Goal: Task Accomplishment & Management: Manage account settings

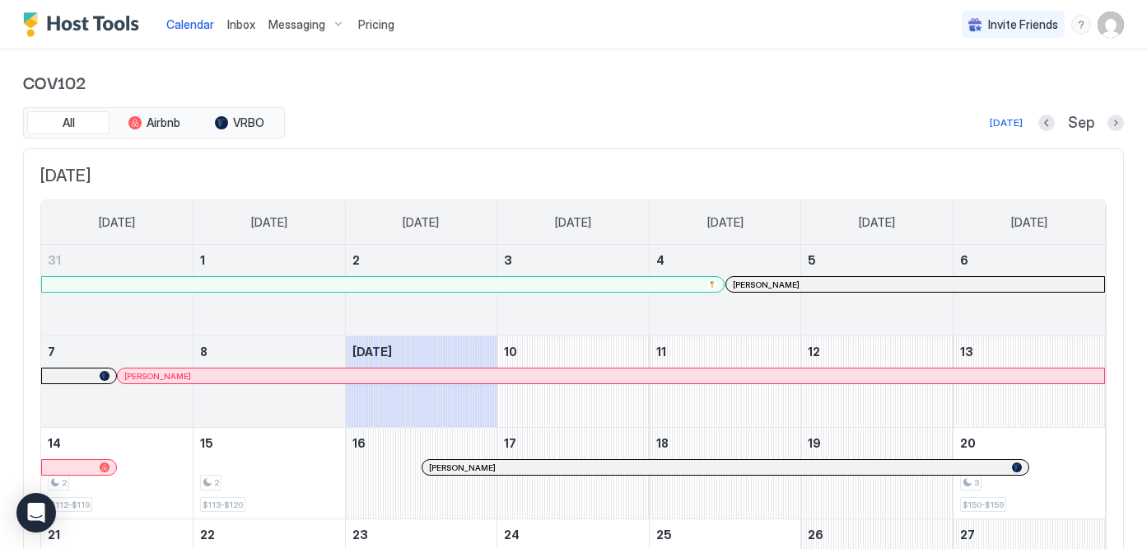
click at [1108, 26] on img "User profile" at bounding box center [1111, 25] width 26 height 26
click at [355, 379] on div at bounding box center [573, 274] width 1147 height 549
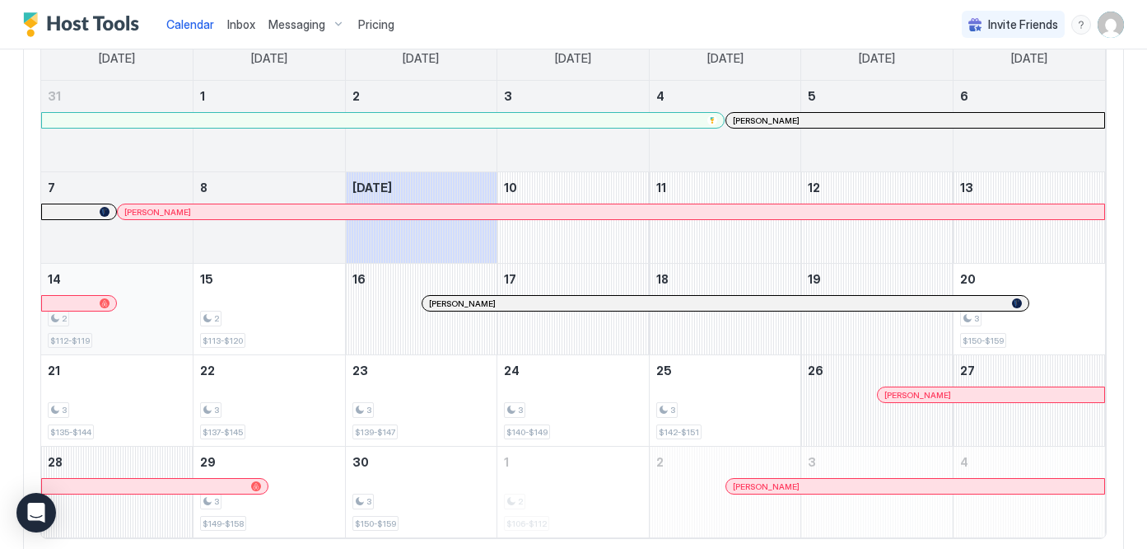
scroll to position [221, 0]
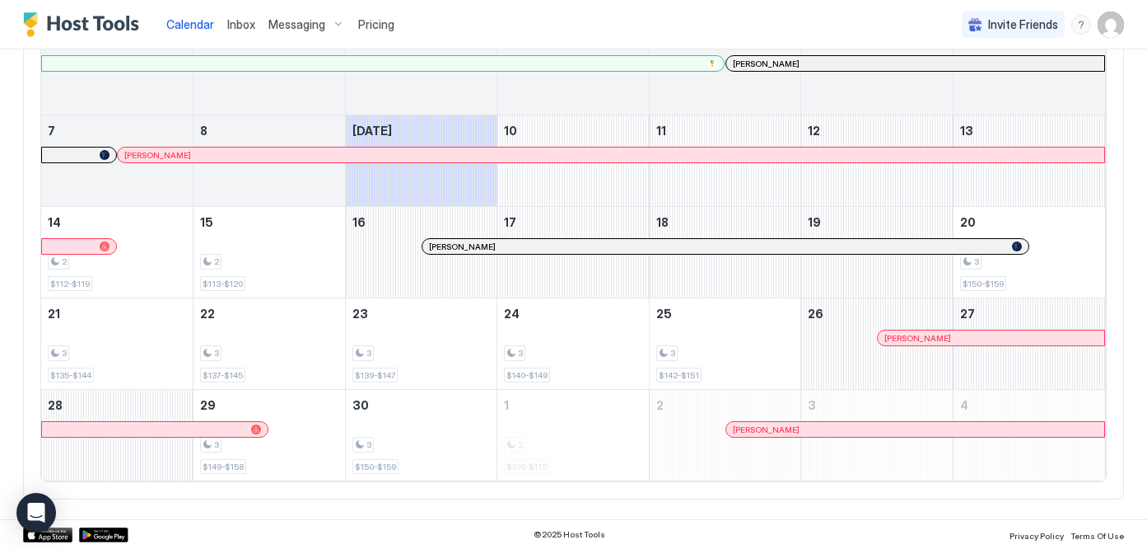
click at [147, 151] on div at bounding box center [147, 154] width 13 height 13
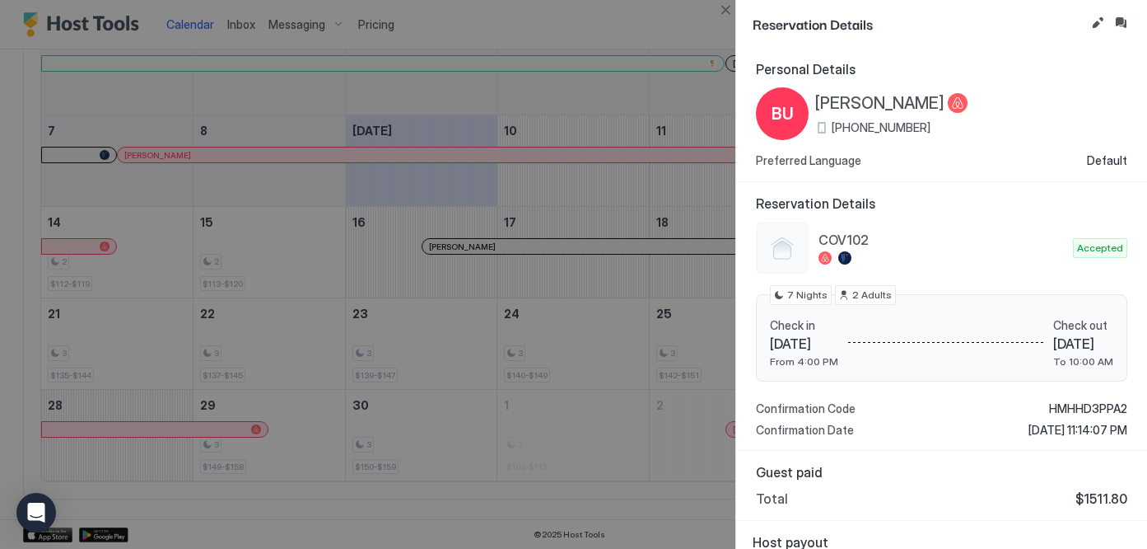
scroll to position [41, 0]
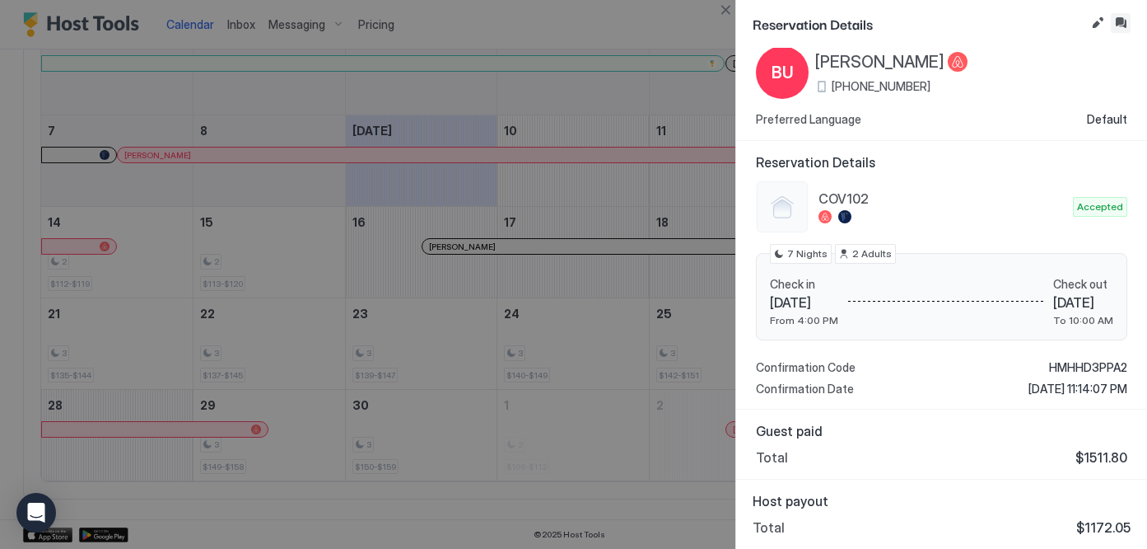
click at [1120, 23] on button "Inbox" at bounding box center [1121, 23] width 20 height 20
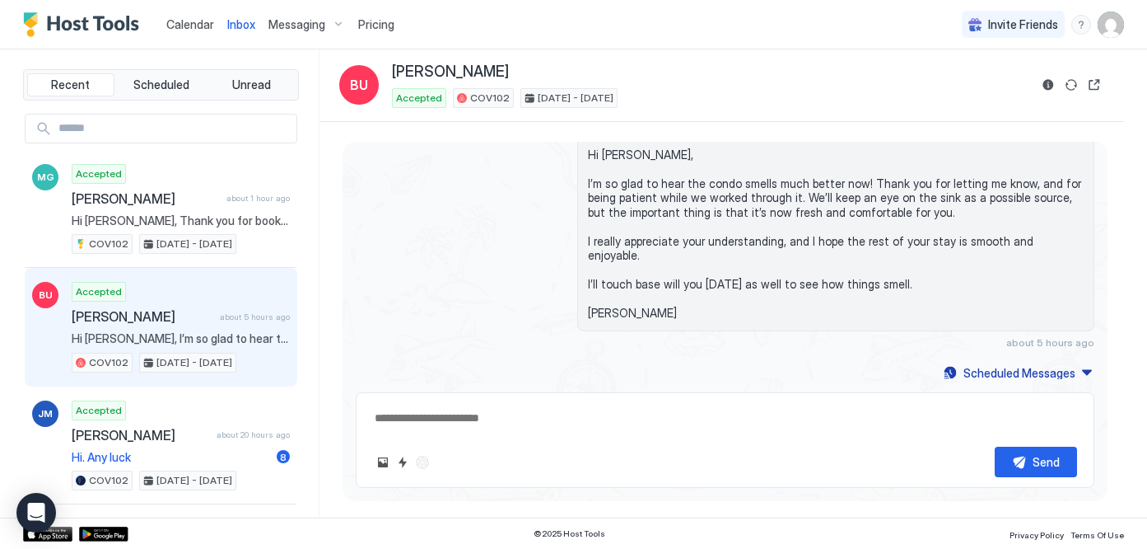
scroll to position [4295, 0]
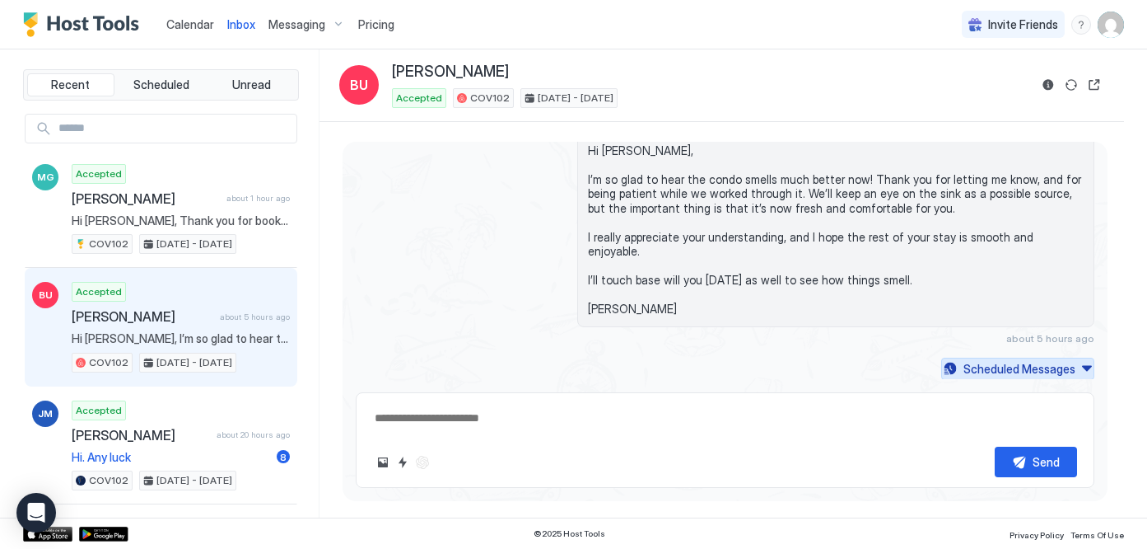
click at [1012, 368] on div "Scheduled Messages" at bounding box center [1020, 368] width 112 height 17
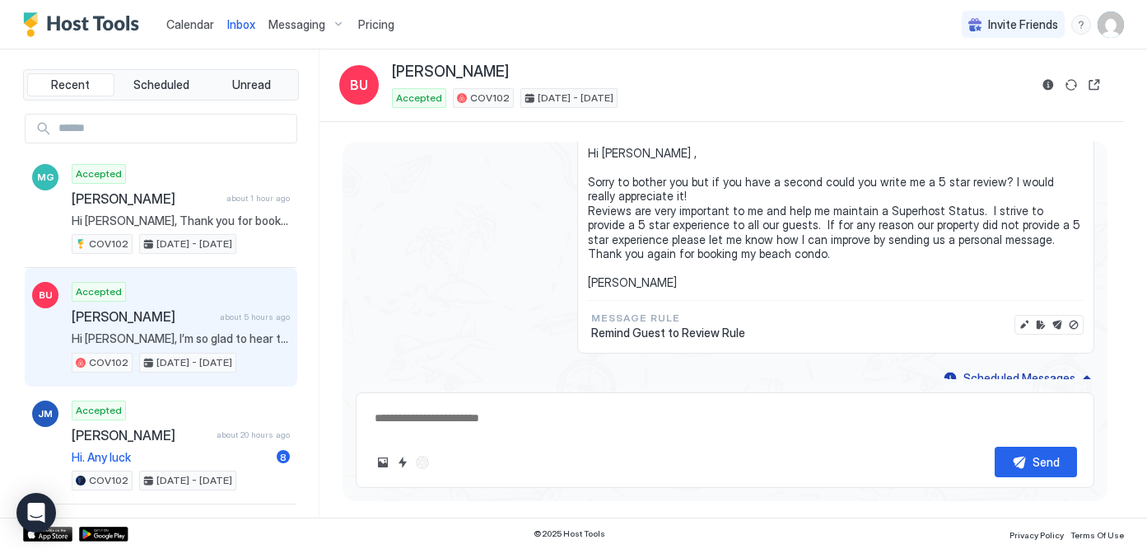
scroll to position [6131, 0]
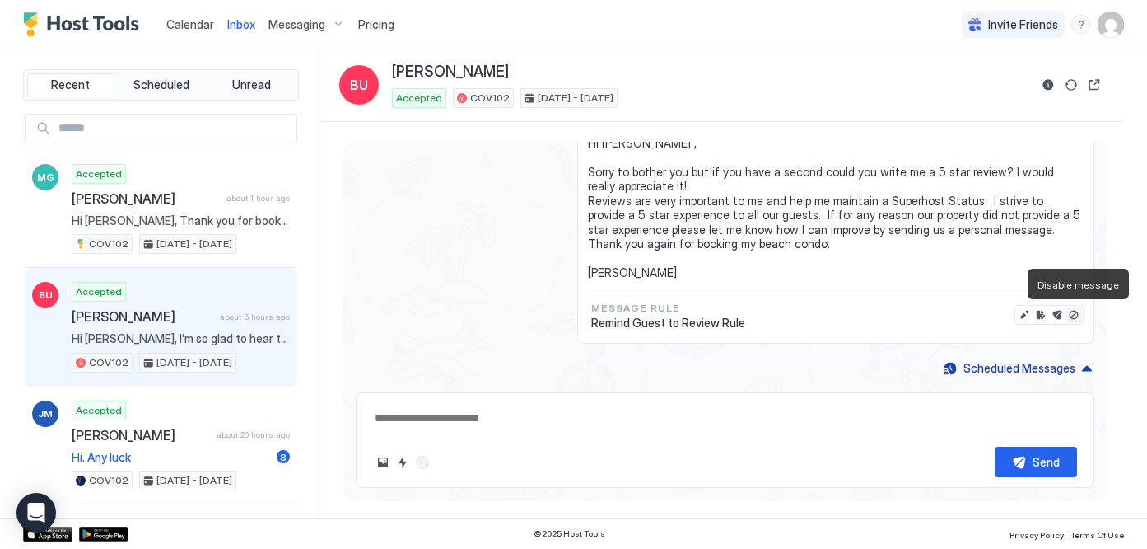
click at [1073, 314] on button "Disable message" at bounding box center [1074, 314] width 16 height 16
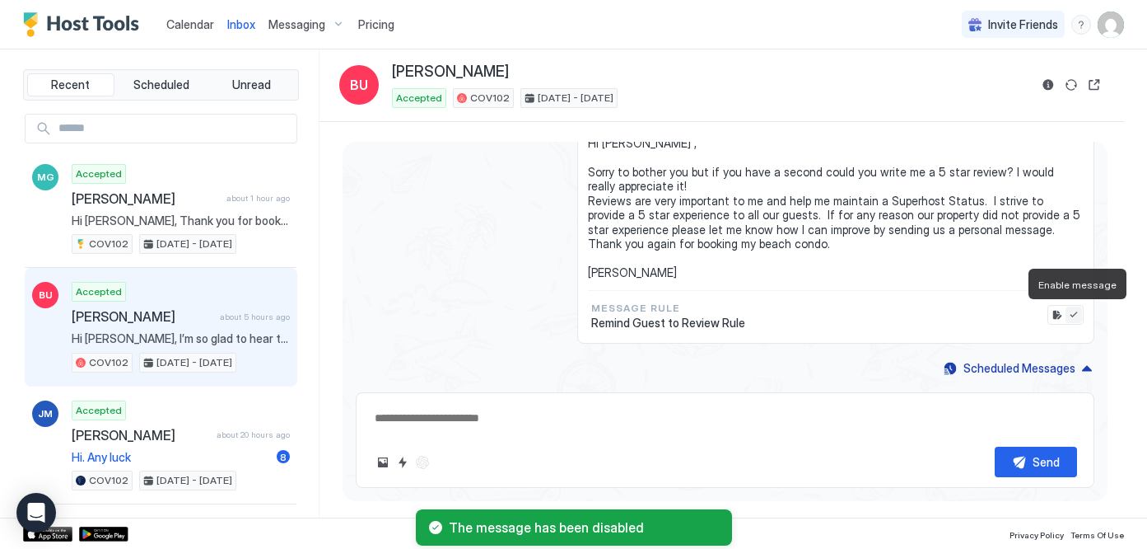
type textarea "*"
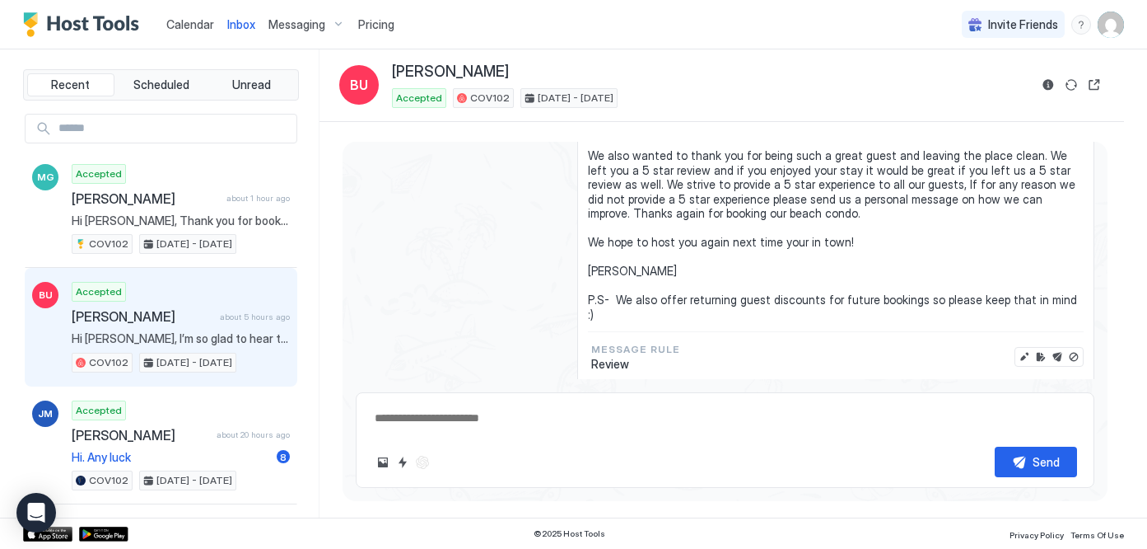
scroll to position [5788, 0]
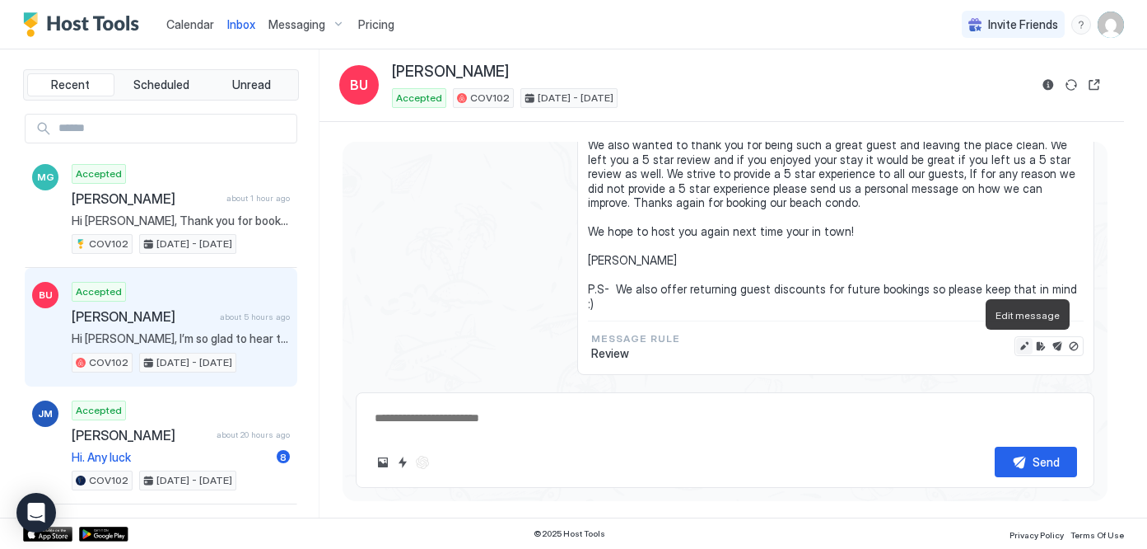
click at [1024, 344] on button "Edit message" at bounding box center [1024, 346] width 16 height 16
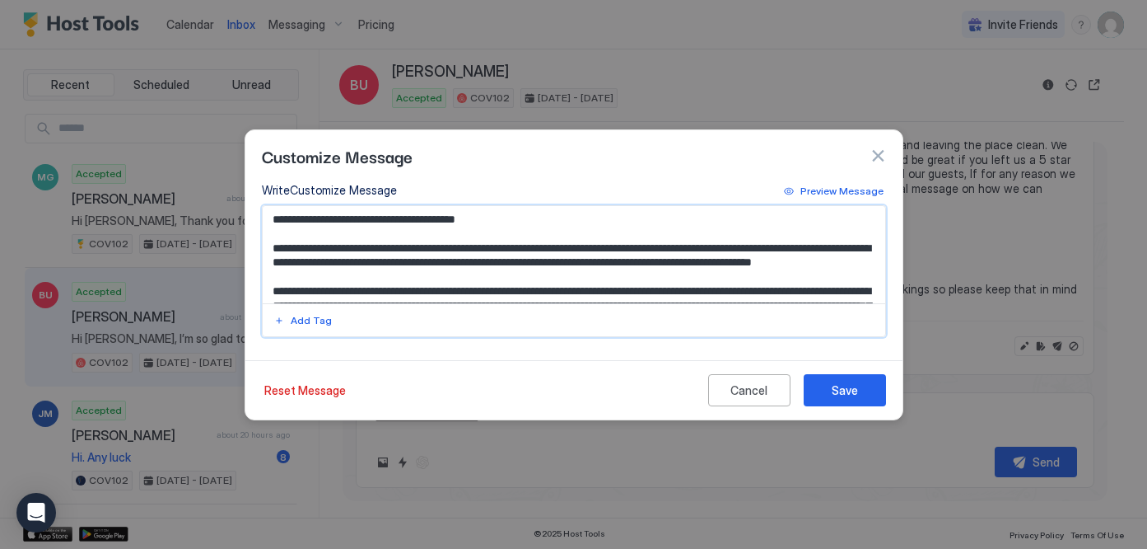
click at [479, 246] on textarea "**********" at bounding box center [574, 254] width 623 height 97
drag, startPoint x: 480, startPoint y: 248, endPoint x: 522, endPoint y: 273, distance: 48.7
click at [522, 273] on textarea "**********" at bounding box center [574, 254] width 623 height 97
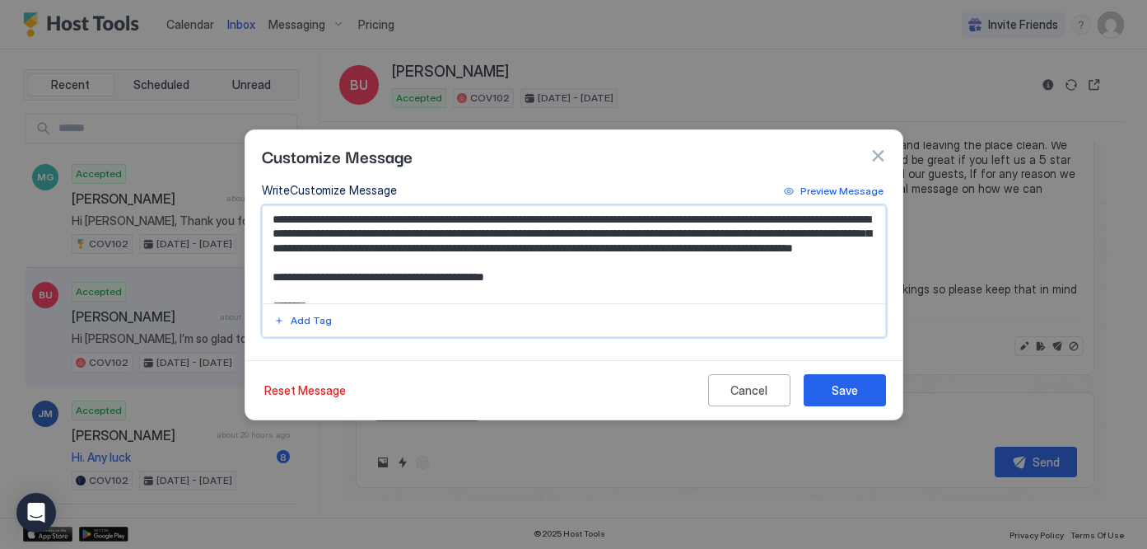
scroll to position [69, 0]
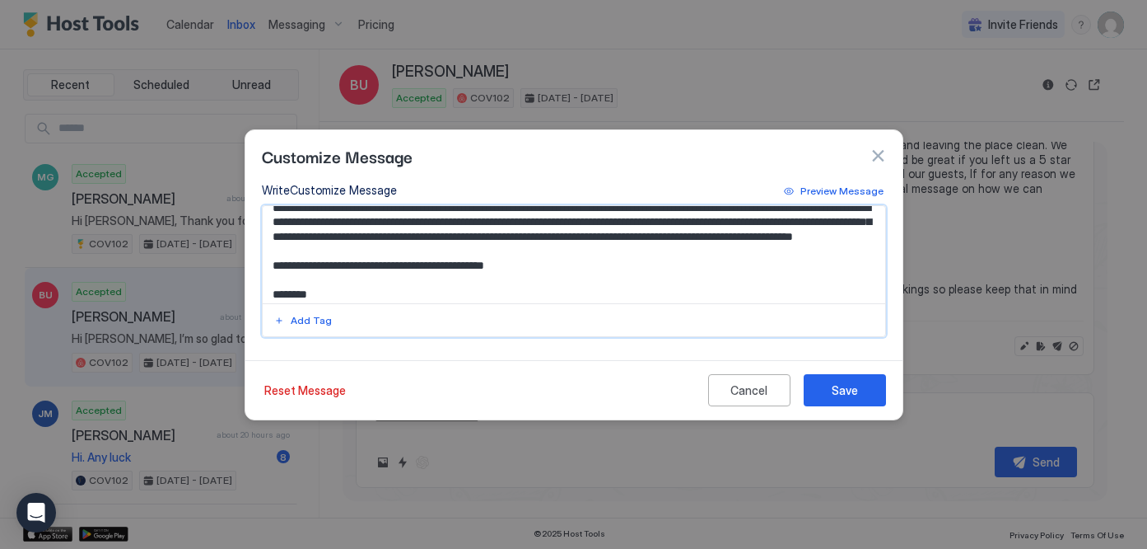
drag, startPoint x: 270, startPoint y: 255, endPoint x: 535, endPoint y: 261, distance: 264.5
click at [535, 261] on textarea "**********" at bounding box center [574, 254] width 623 height 97
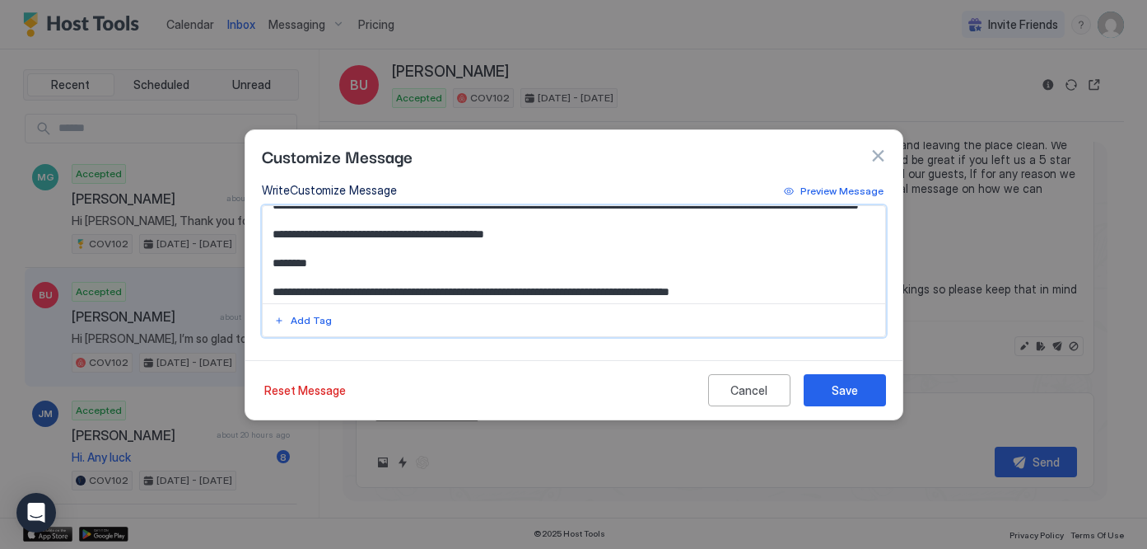
scroll to position [41, 0]
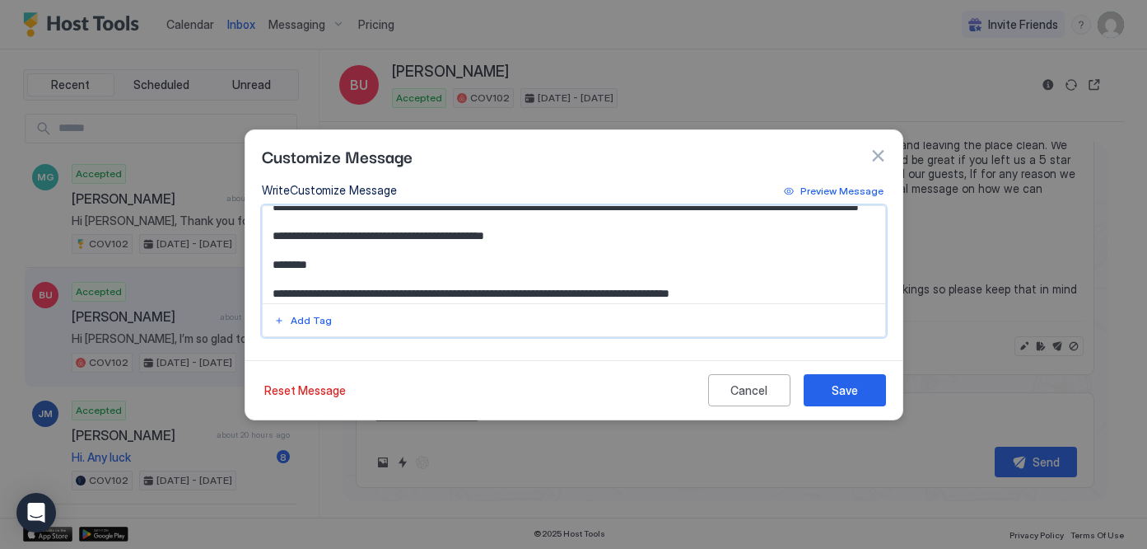
drag, startPoint x: 526, startPoint y: 230, endPoint x: 272, endPoint y: 246, distance: 255.1
click at [272, 246] on textarea "**********" at bounding box center [574, 254] width 623 height 97
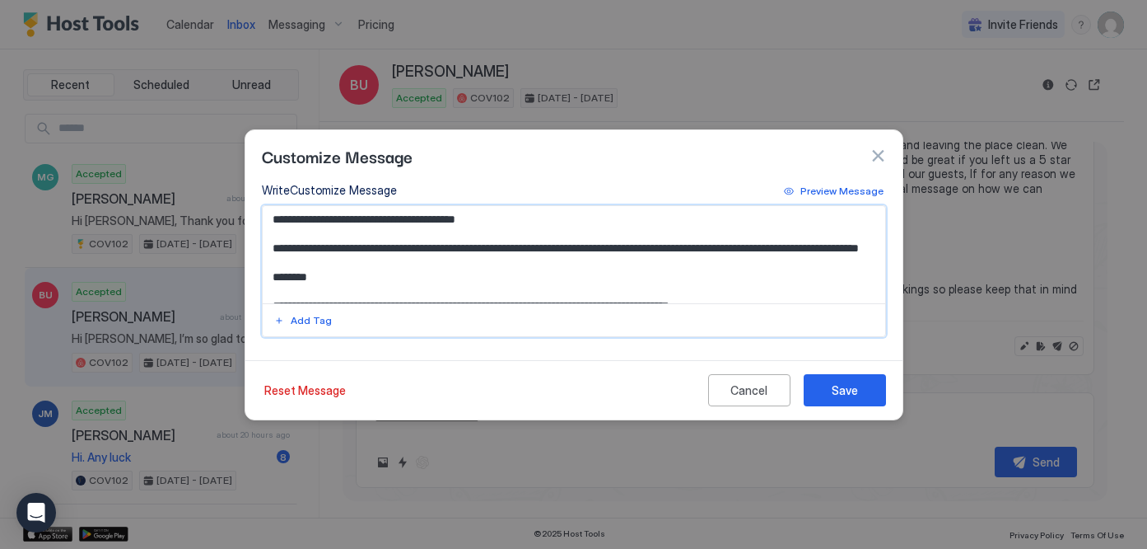
scroll to position [31, 0]
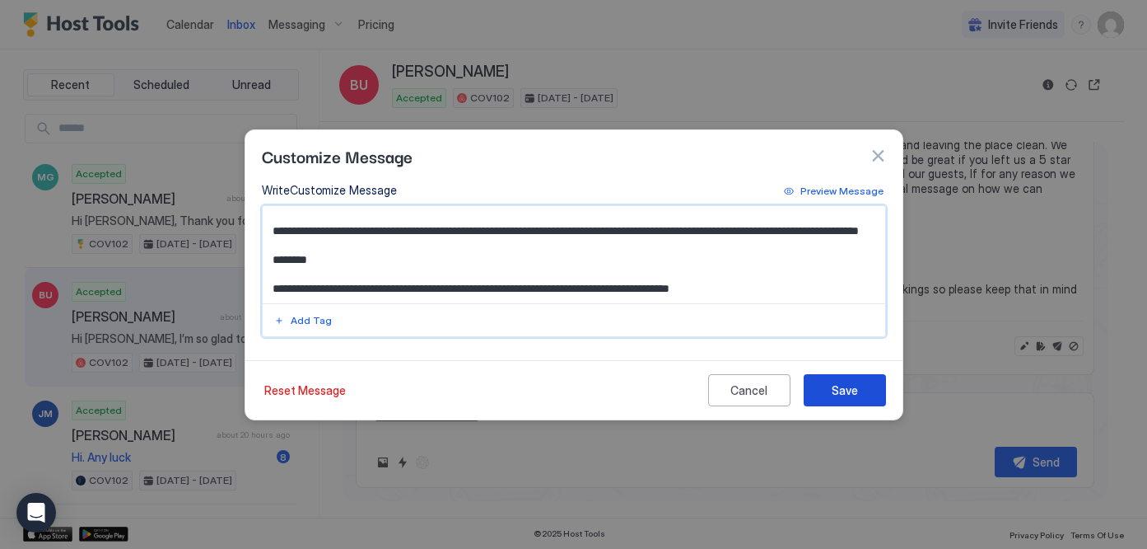
type textarea "**********"
click at [849, 394] on div "Save" at bounding box center [845, 389] width 26 height 17
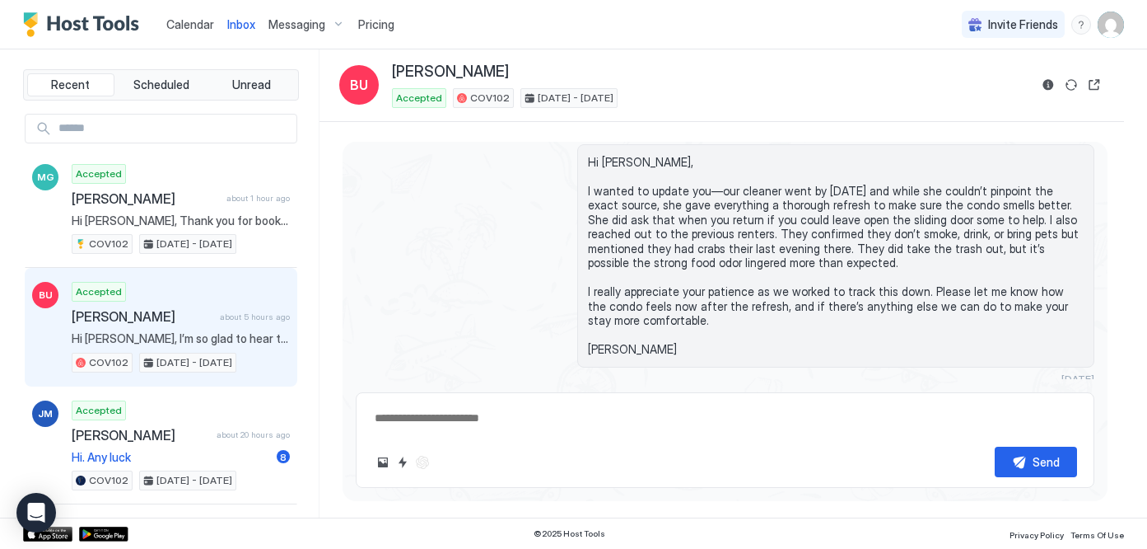
scroll to position [3263, 0]
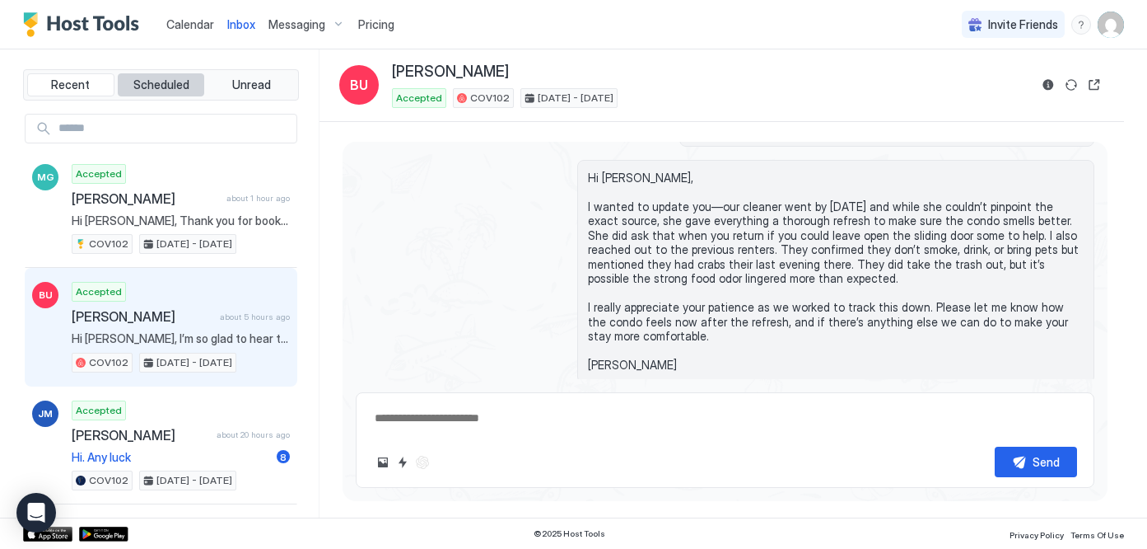
click at [149, 94] on button "Scheduled" at bounding box center [161, 84] width 87 height 23
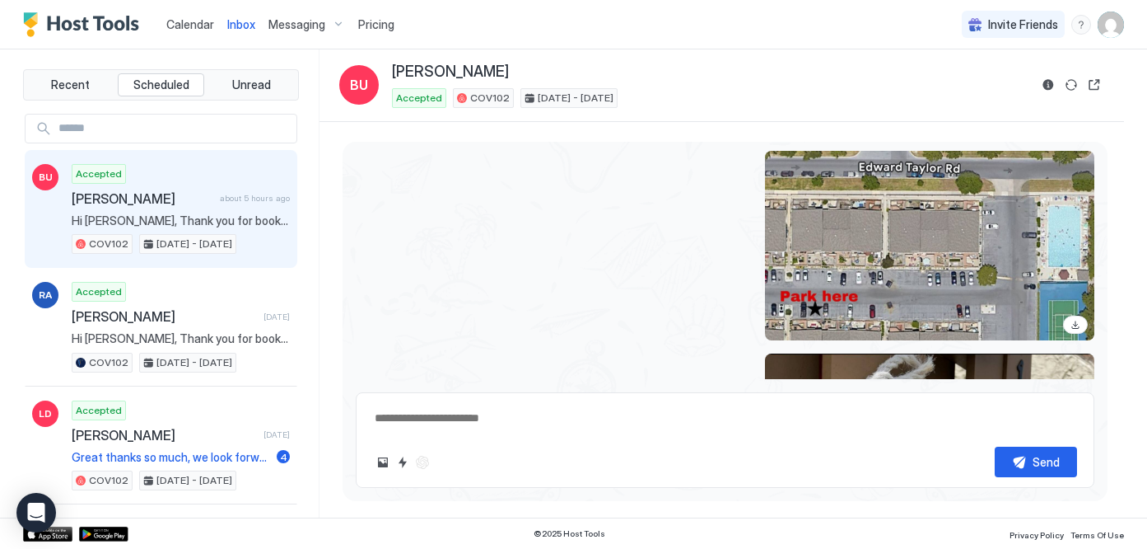
scroll to position [782, 0]
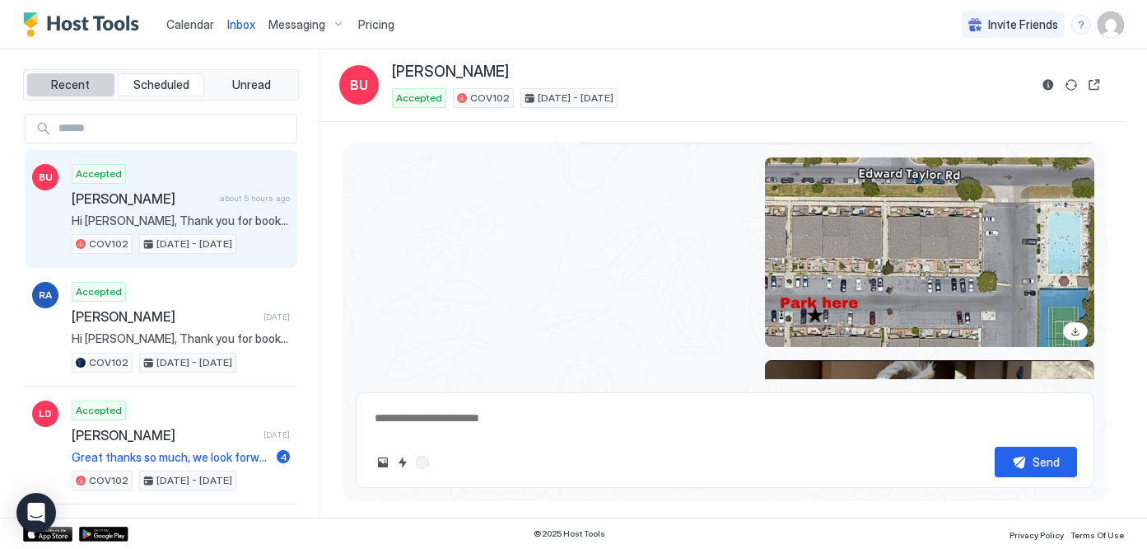
click at [77, 91] on span "Recent" at bounding box center [70, 84] width 39 height 15
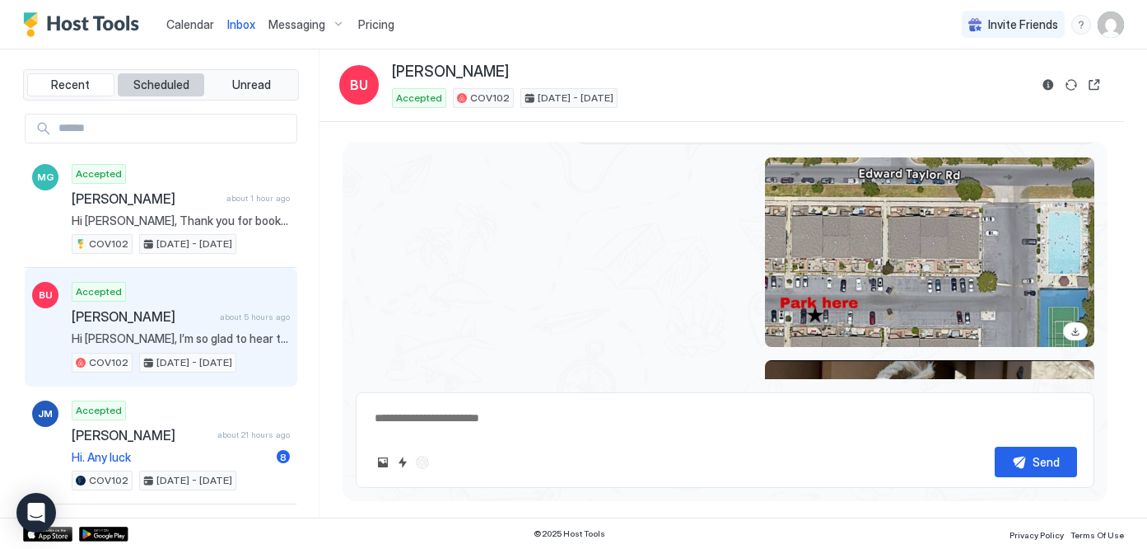
click at [154, 86] on span "Scheduled" at bounding box center [161, 84] width 56 height 15
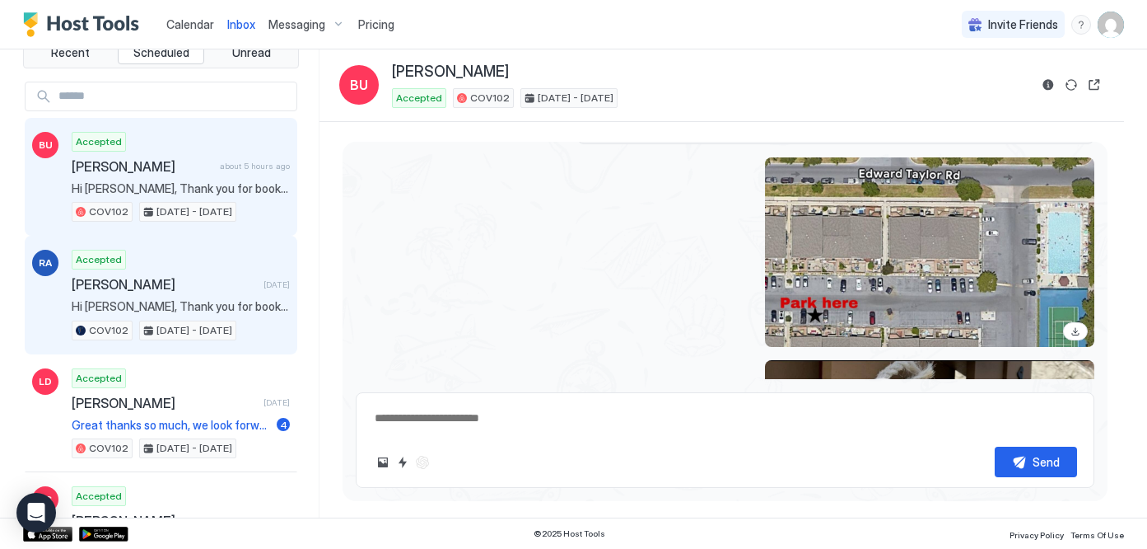
scroll to position [37, 0]
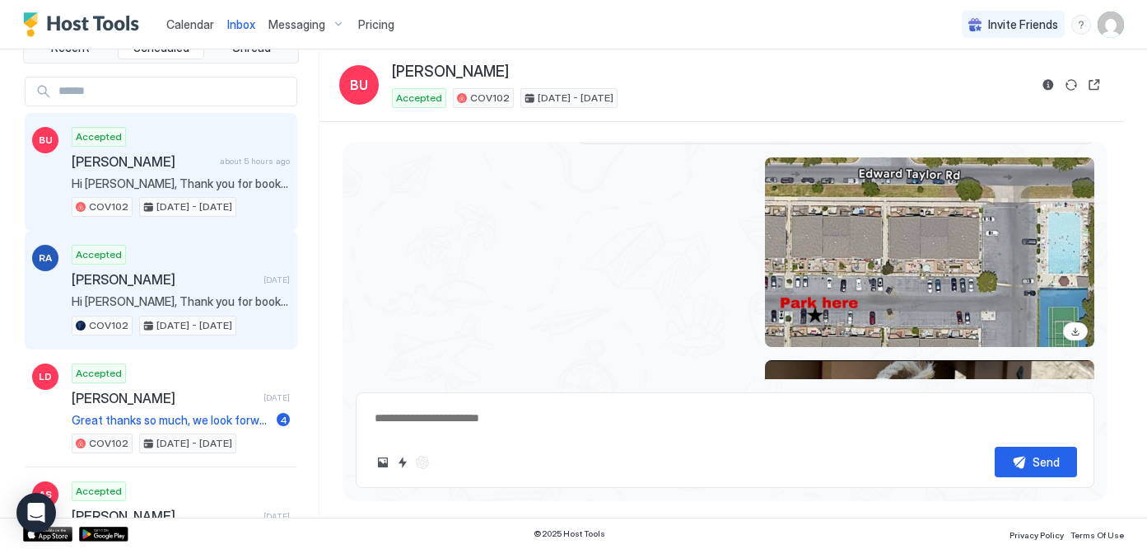
click at [152, 282] on span "Rick Alagna" at bounding box center [164, 279] width 185 height 16
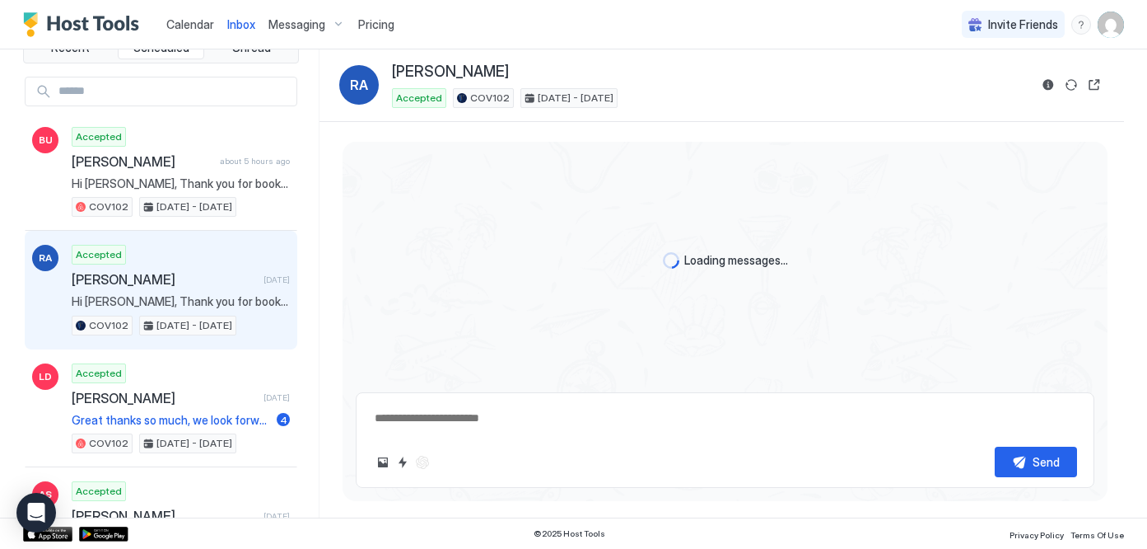
scroll to position [47, 0]
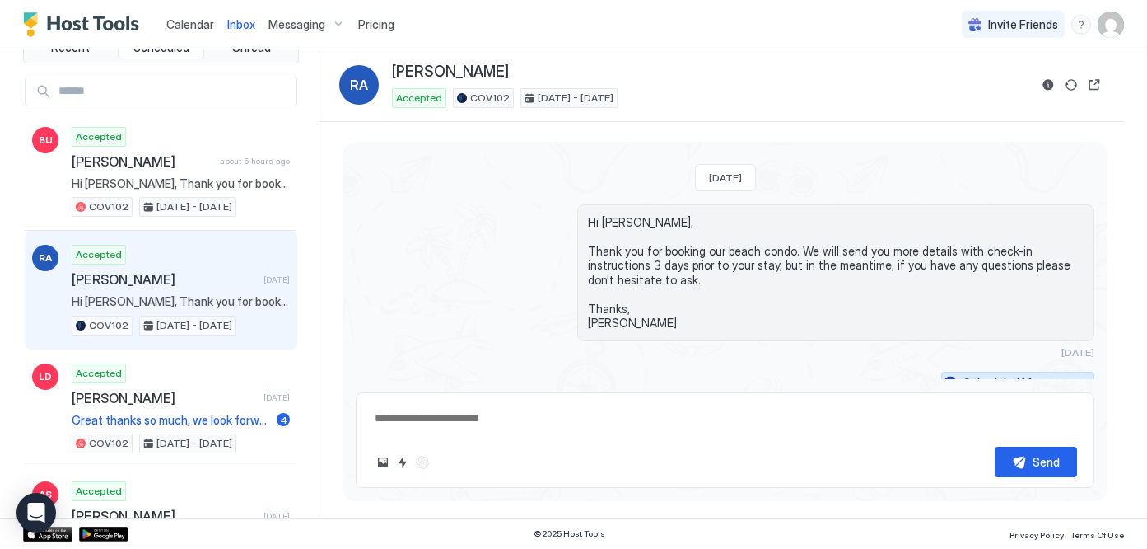
click at [1028, 374] on div "Scheduled Messages" at bounding box center [1020, 382] width 112 height 17
type textarea "*"
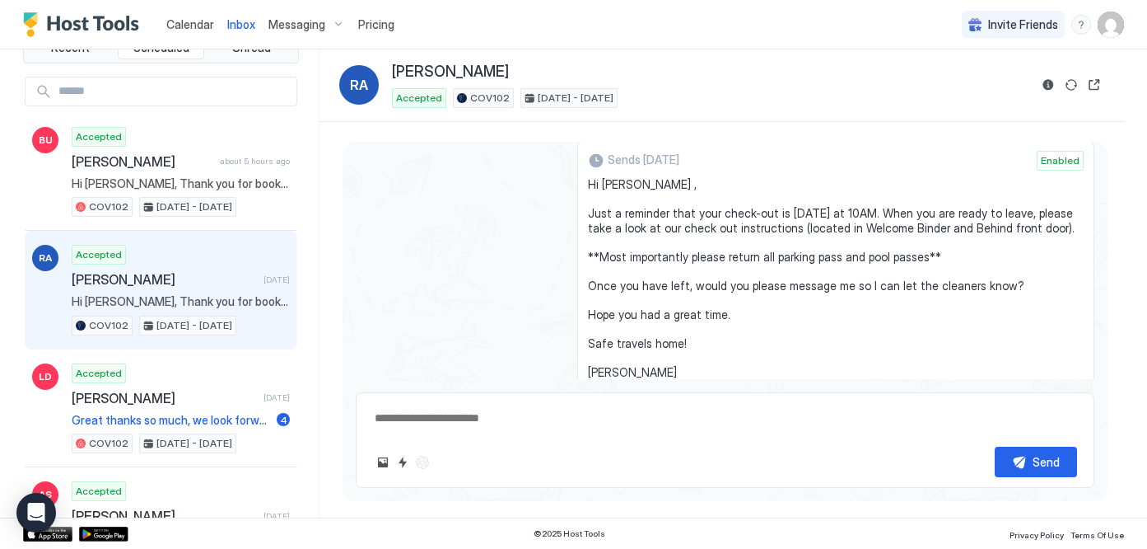
scroll to position [3526, 0]
click at [288, 31] on div "Messaging" at bounding box center [307, 25] width 90 height 28
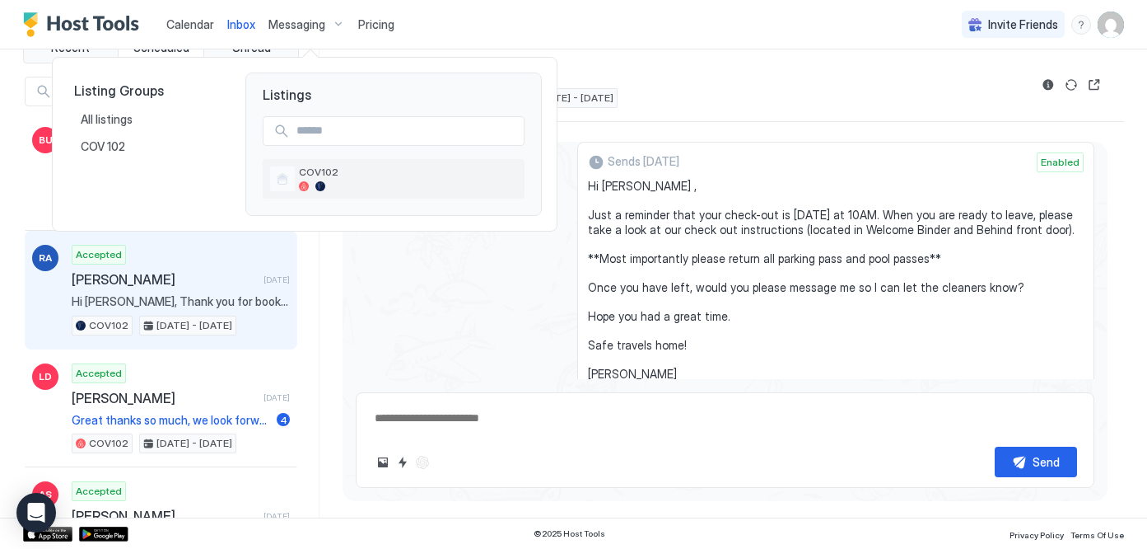
click at [313, 184] on div at bounding box center [408, 186] width 219 height 10
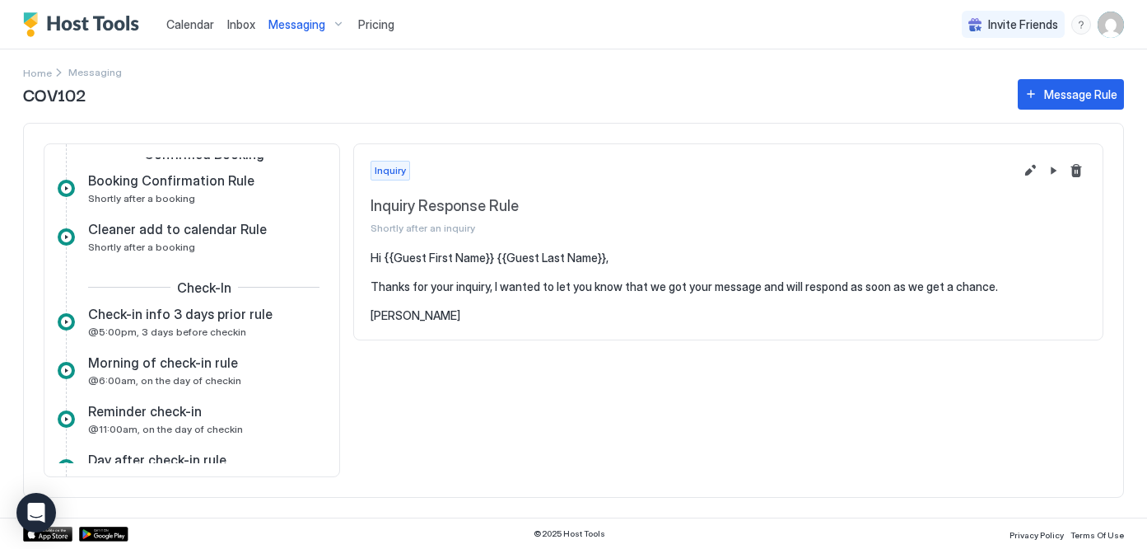
scroll to position [131, 0]
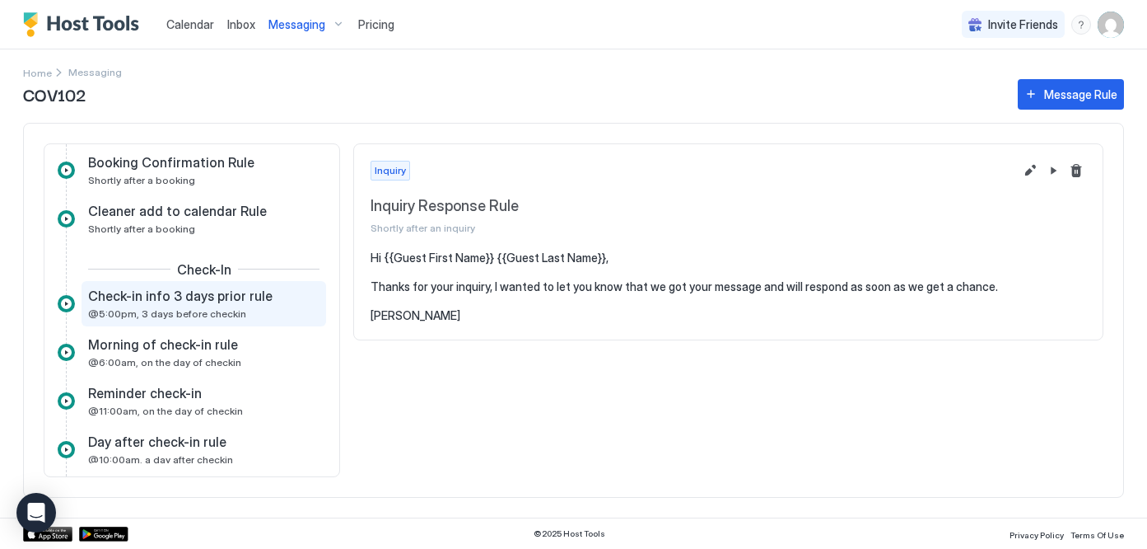
click at [191, 311] on span "@5:00pm, 3 days before checkin" at bounding box center [167, 313] width 158 height 12
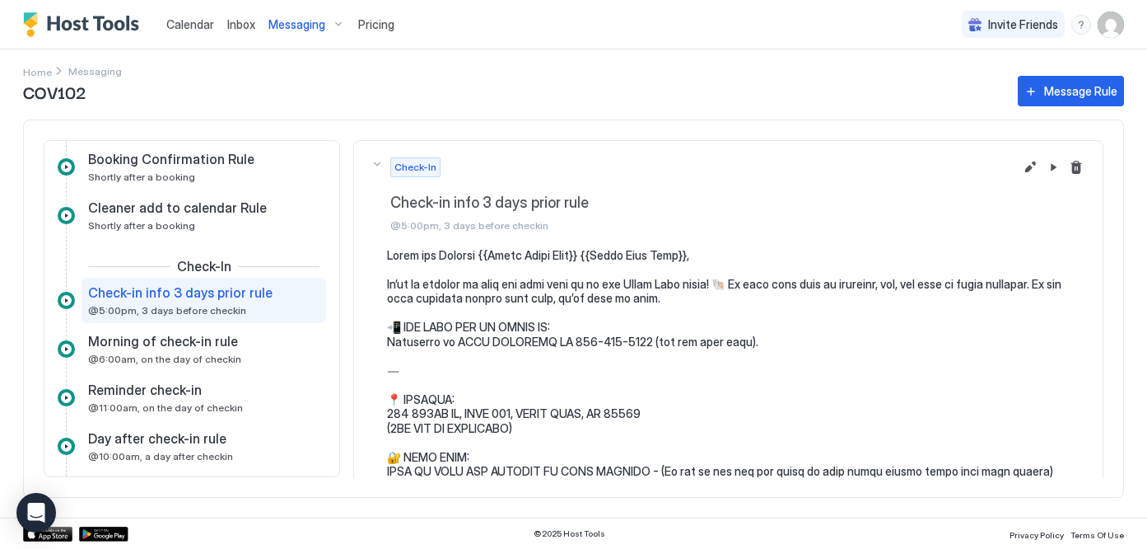
scroll to position [2, 0]
click at [1033, 167] on button "Edit message rule" at bounding box center [1031, 166] width 20 height 20
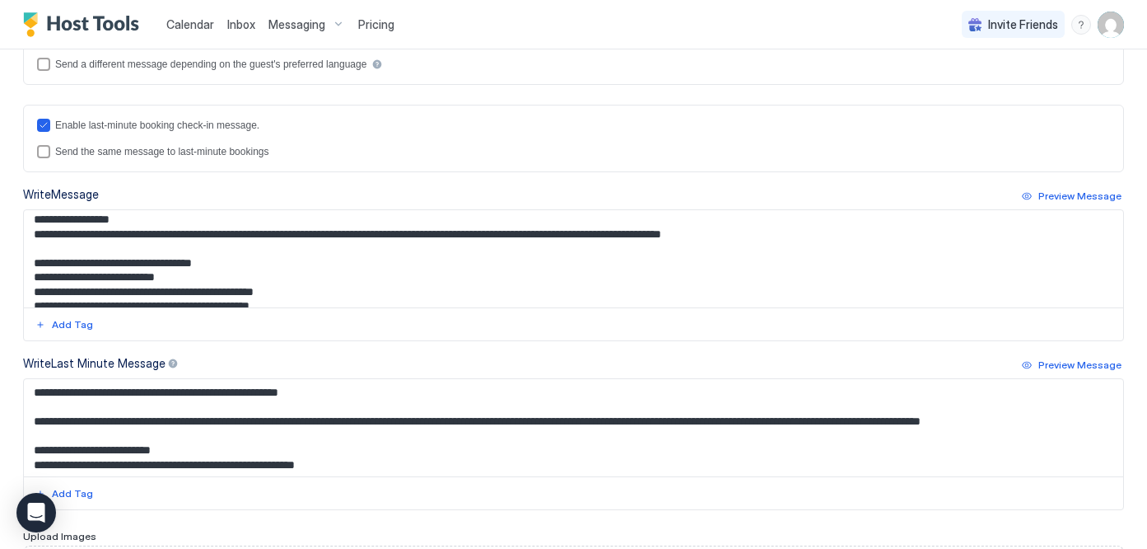
scroll to position [271, 0]
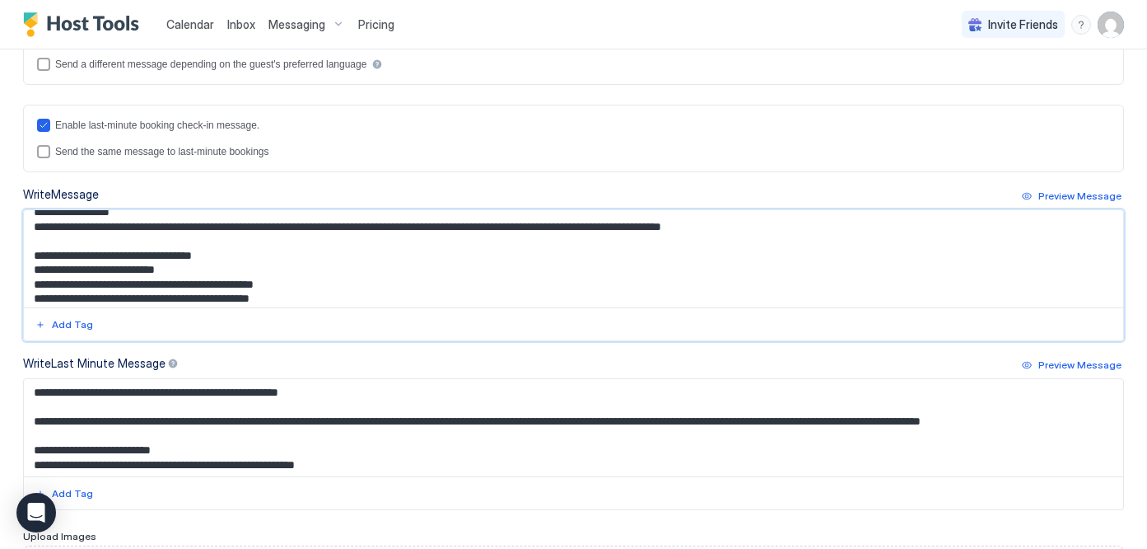
drag, startPoint x: 233, startPoint y: 267, endPoint x: 45, endPoint y: 272, distance: 187.9
click at [45, 272] on textarea "Input Field" at bounding box center [574, 258] width 1100 height 97
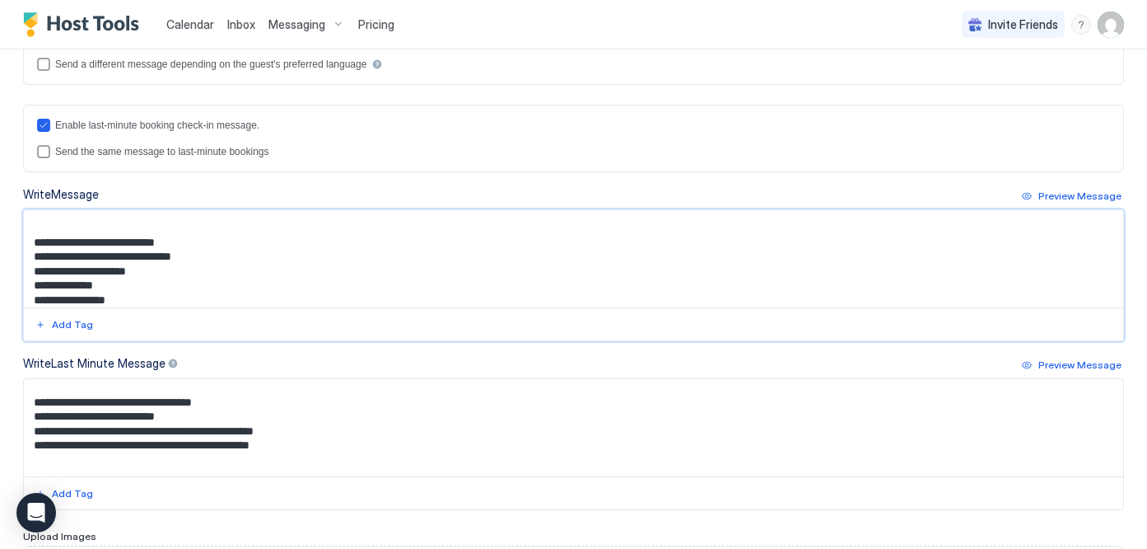
scroll to position [295, 0]
type textarea "**********"
drag, startPoint x: 228, startPoint y: 414, endPoint x: 48, endPoint y: 417, distance: 180.4
click at [48, 417] on textarea "Input Field" at bounding box center [574, 427] width 1100 height 97
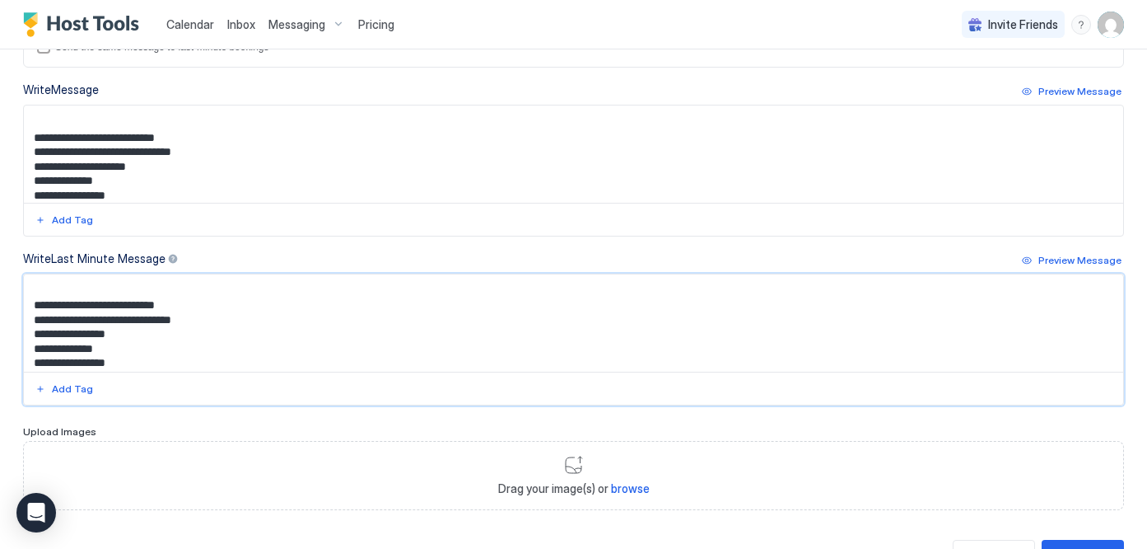
scroll to position [618, 0]
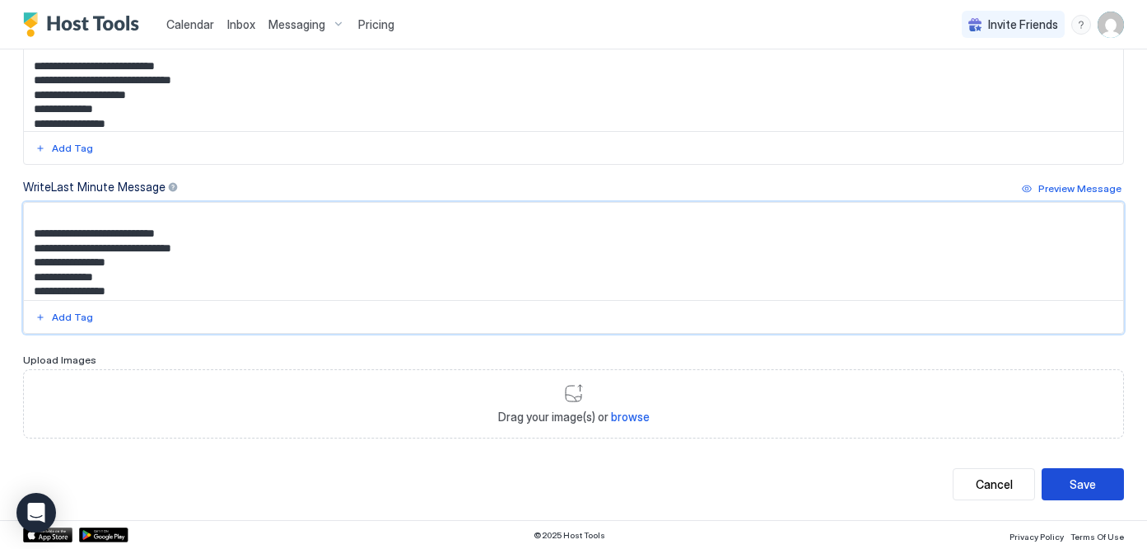
type textarea "**********"
click at [1080, 483] on div "Save" at bounding box center [1083, 483] width 26 height 17
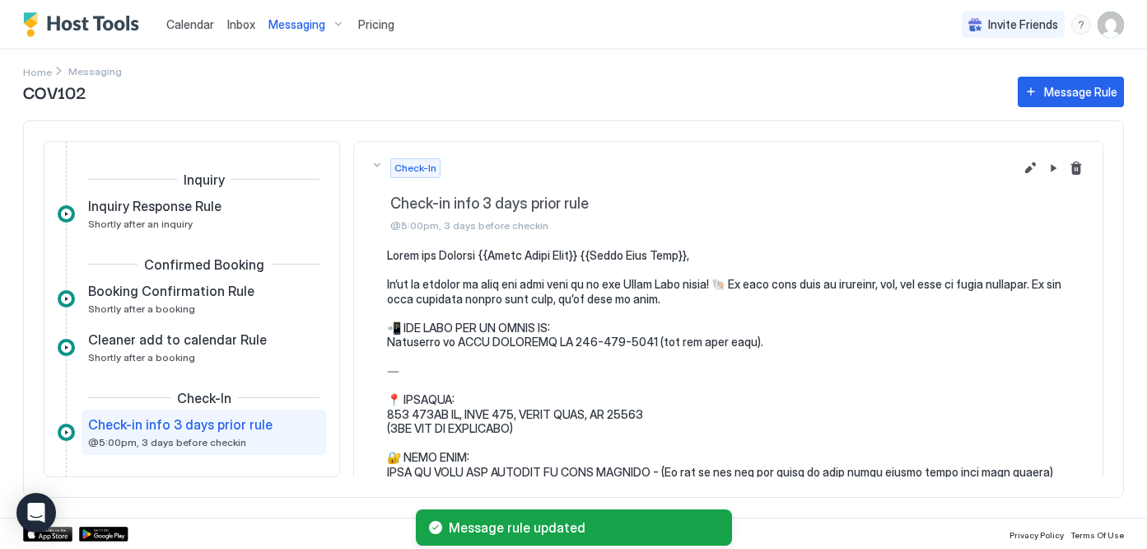
scroll to position [124, 0]
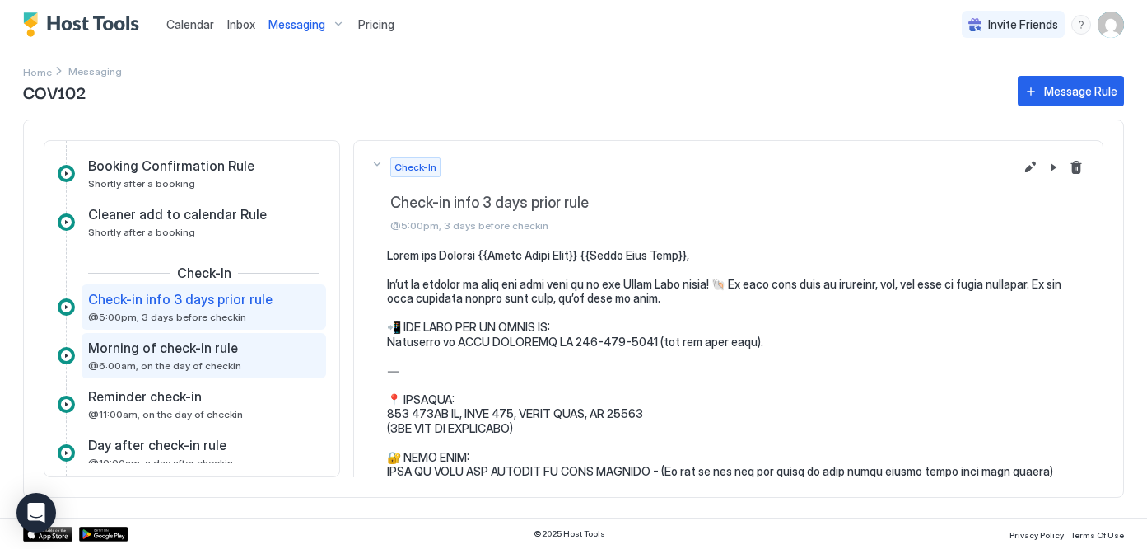
click at [220, 357] on div "Morning of check-in rule @6:00am, on the day of checkin" at bounding box center [192, 355] width 208 height 32
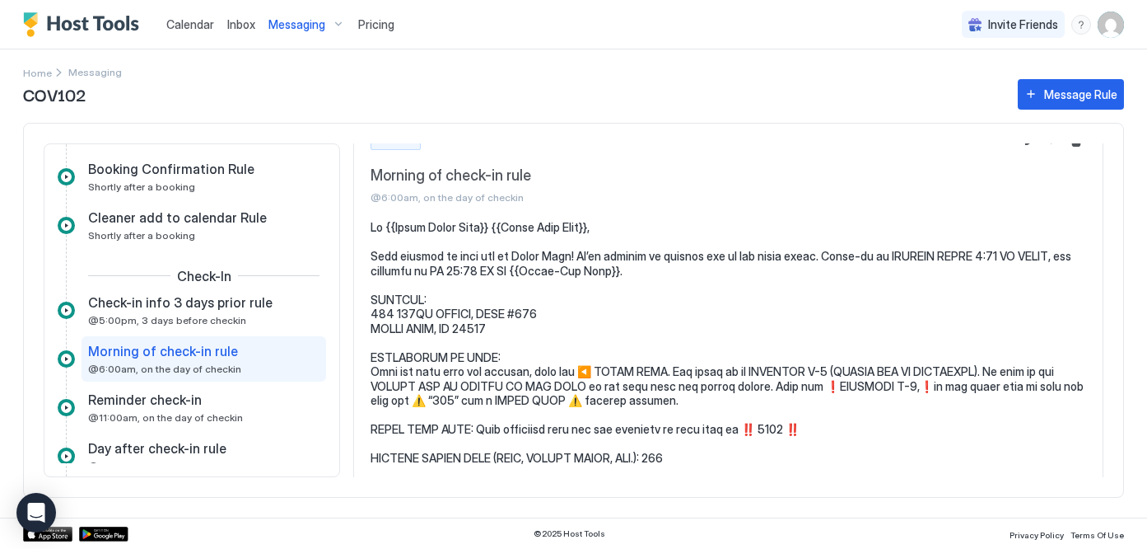
scroll to position [37, 0]
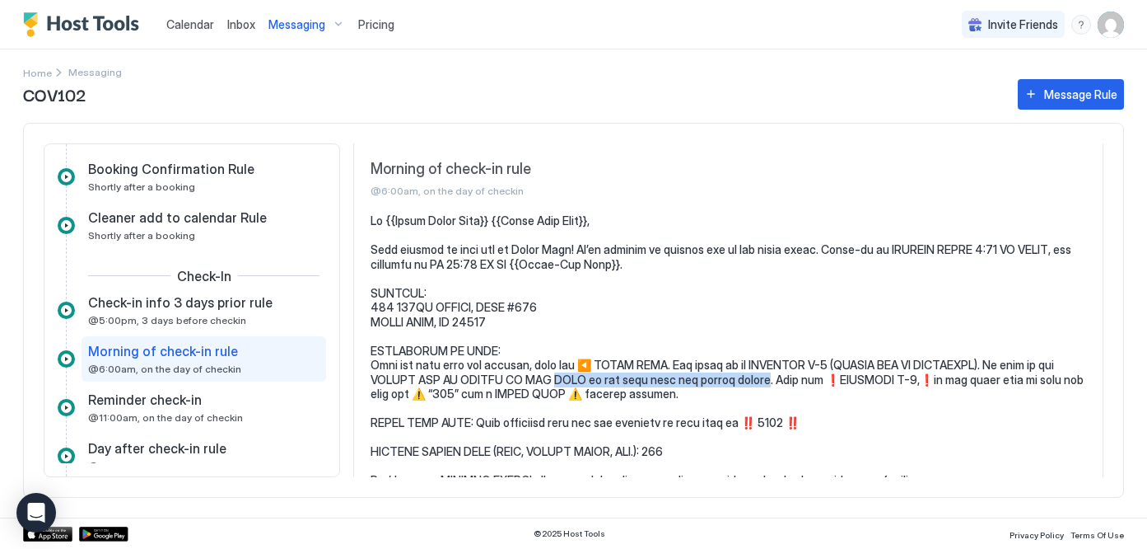
drag, startPoint x: 768, startPoint y: 380, endPoint x: 559, endPoint y: 376, distance: 208.4
click at [559, 376] on pre at bounding box center [729, 393] width 716 height 361
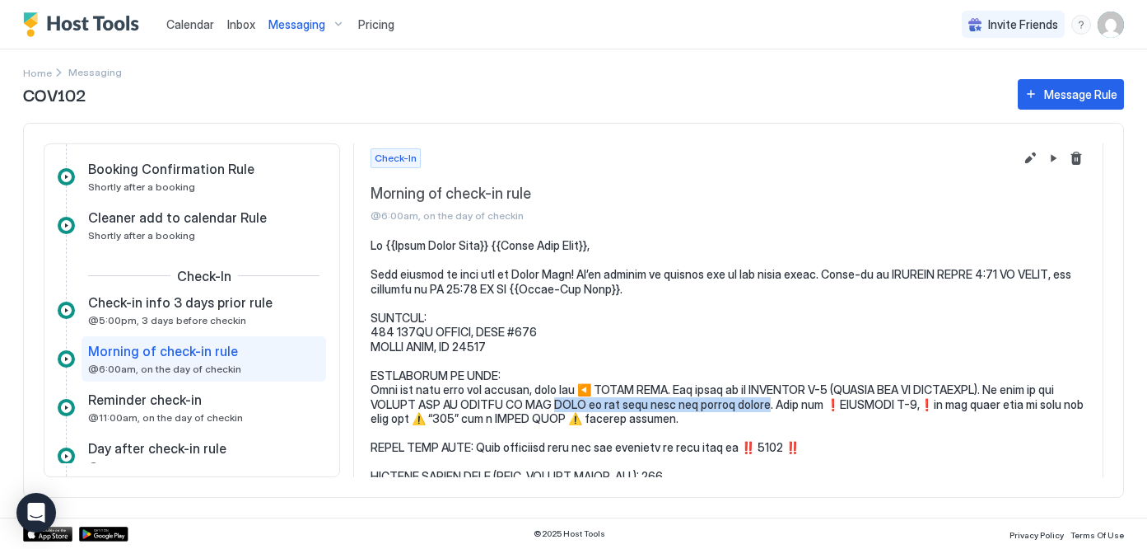
scroll to position [0, 0]
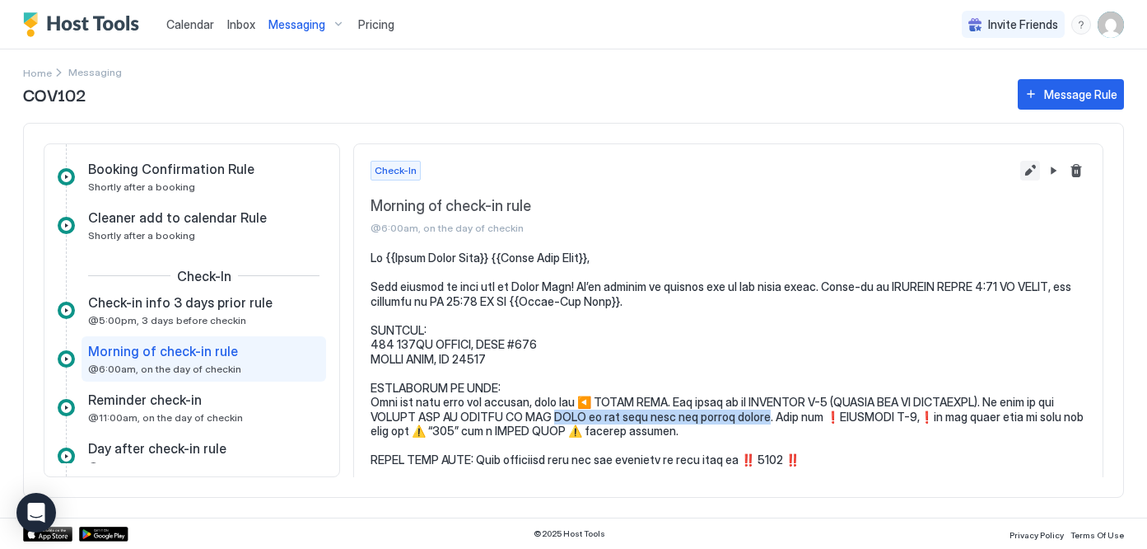
click at [1033, 167] on button "Edit message rule" at bounding box center [1031, 171] width 20 height 20
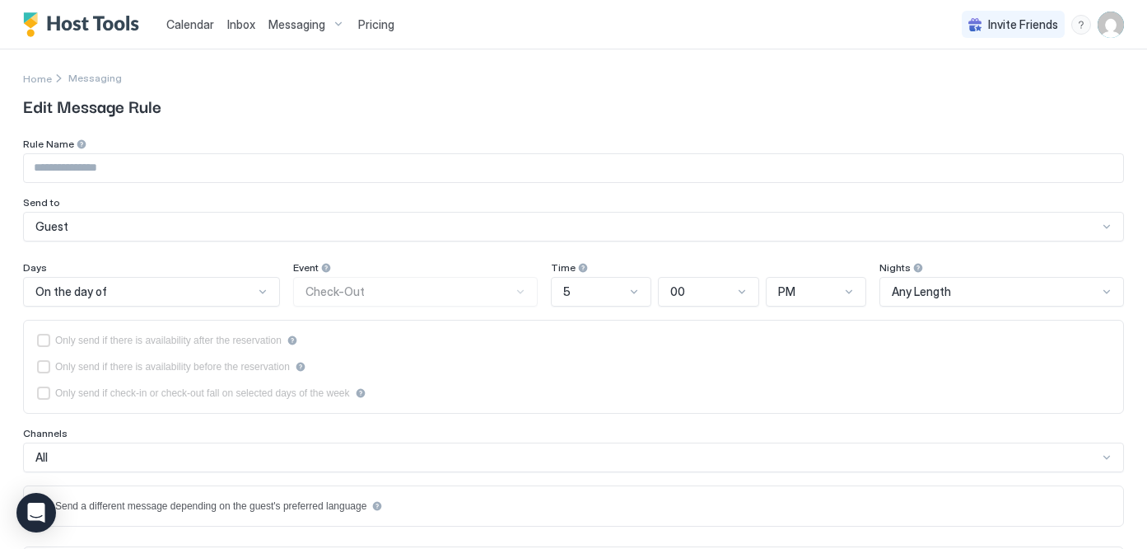
type input "**********"
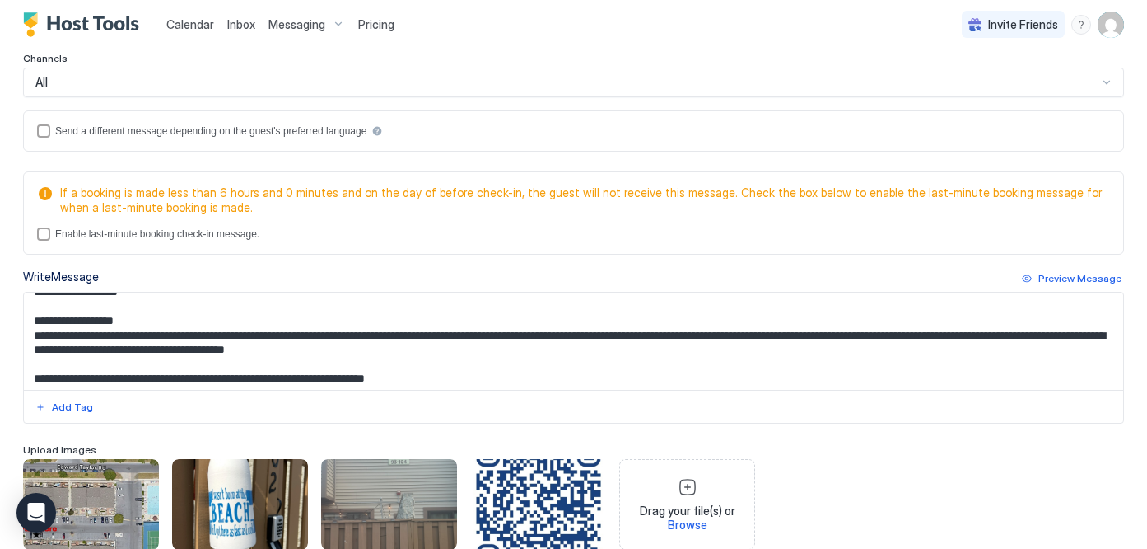
scroll to position [105, 0]
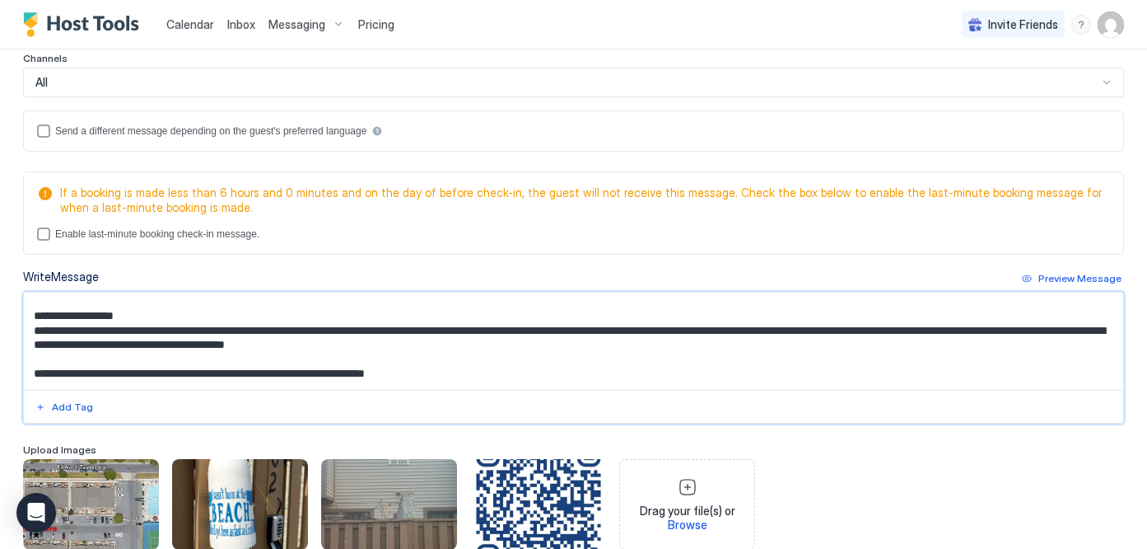
drag, startPoint x: 642, startPoint y: 329, endPoint x: 479, endPoint y: 334, distance: 163.2
click at [479, 334] on textarea "**********" at bounding box center [574, 340] width 1100 height 97
click at [535, 329] on textarea "**********" at bounding box center [574, 340] width 1100 height 97
click at [811, 329] on textarea "**********" at bounding box center [574, 340] width 1100 height 97
drag, startPoint x: 996, startPoint y: 330, endPoint x: 1022, endPoint y: 337, distance: 27.2
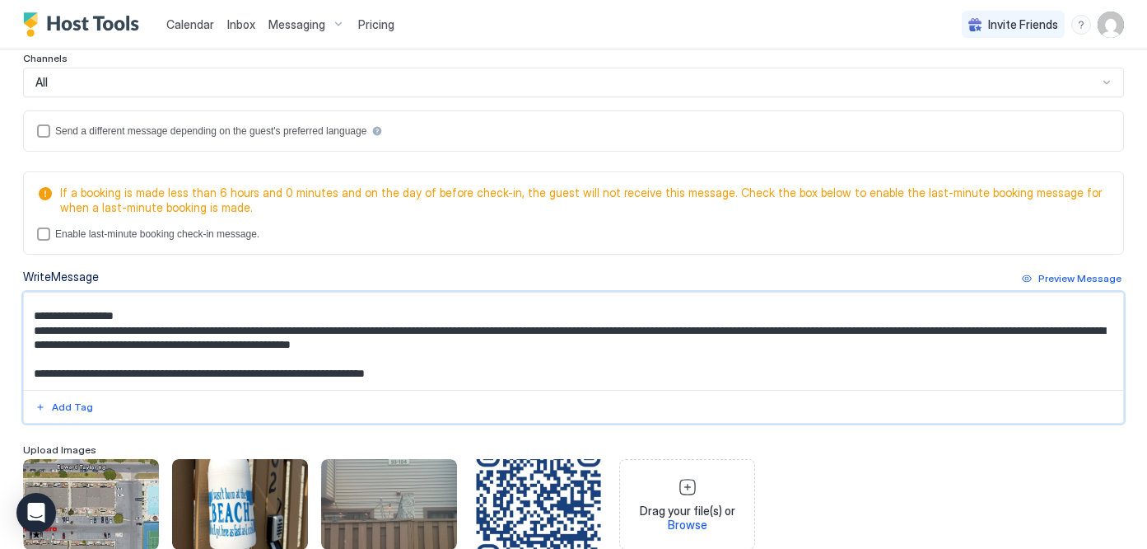
click at [1022, 337] on textarea "Input Field" at bounding box center [574, 340] width 1100 height 97
drag, startPoint x: 145, startPoint y: 345, endPoint x: 1035, endPoint y: 329, distance: 889.7
click at [1035, 329] on textarea "Input Field" at bounding box center [574, 340] width 1100 height 97
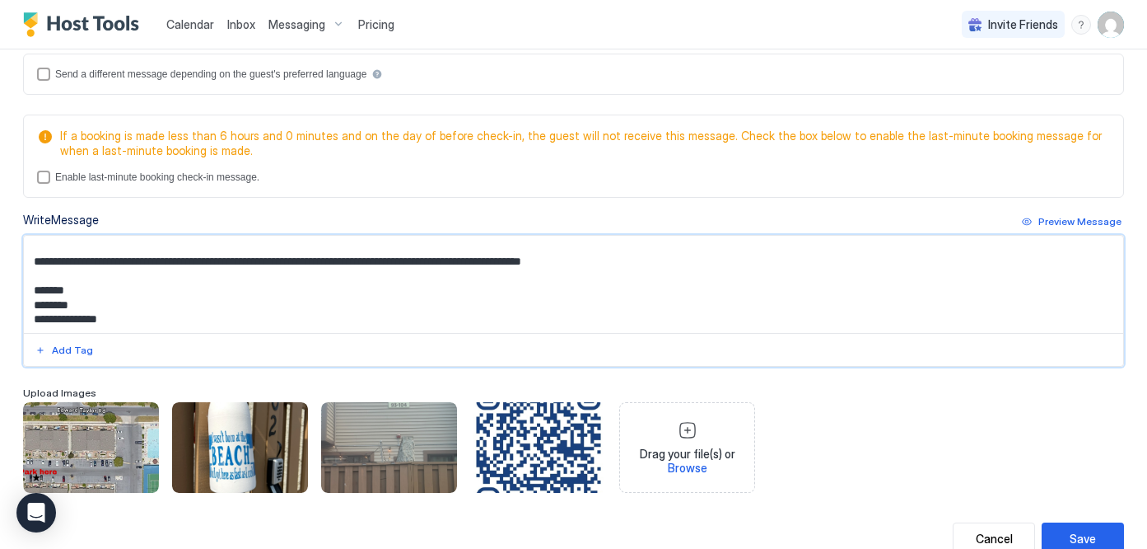
scroll to position [487, 0]
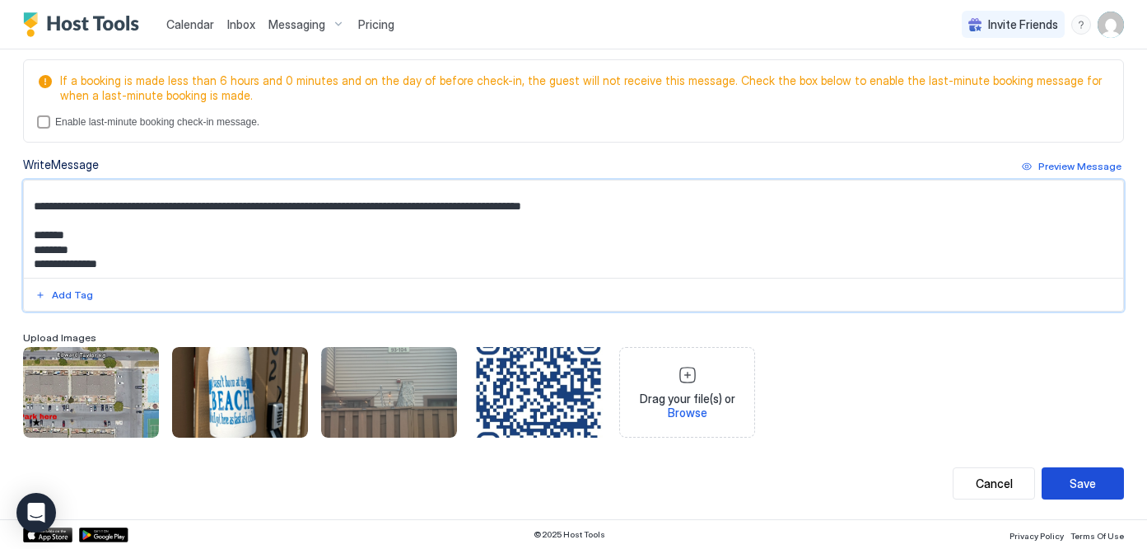
type textarea "**********"
click at [1094, 478] on div "Save" at bounding box center [1083, 482] width 26 height 17
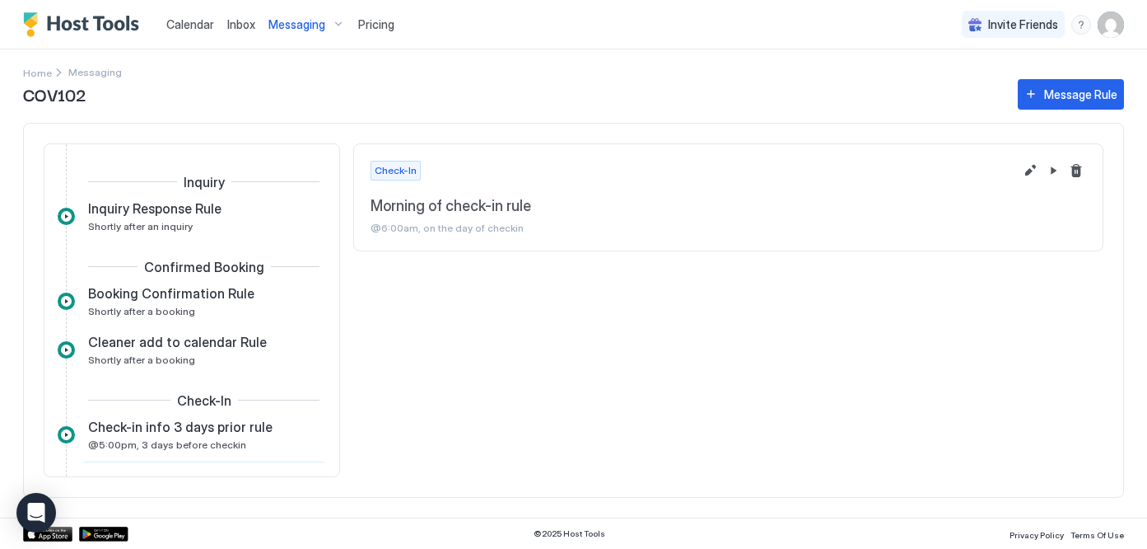
scroll to position [173, 0]
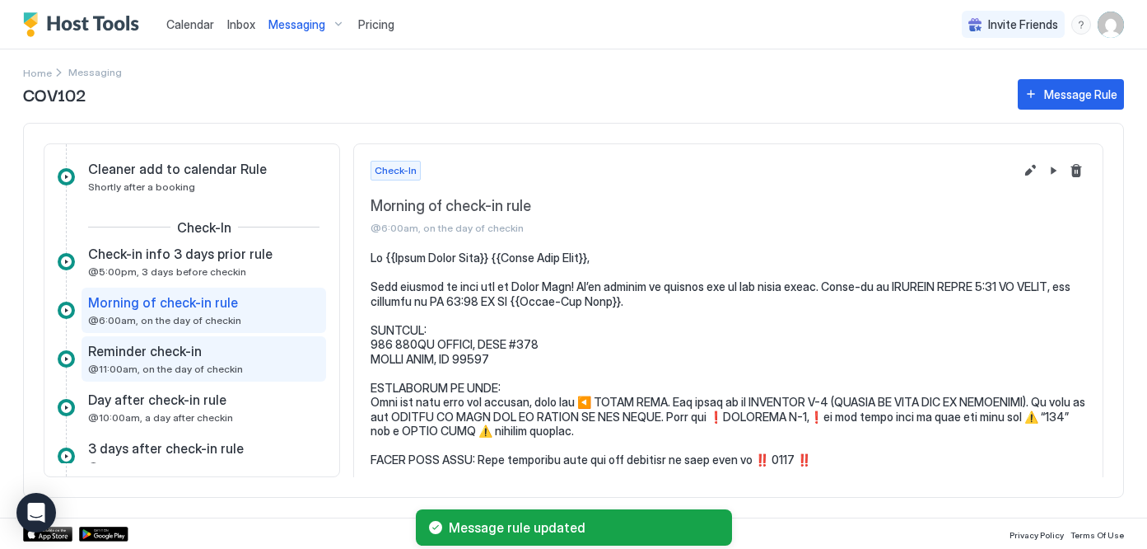
click at [153, 351] on span "Reminder check-in" at bounding box center [145, 351] width 114 height 16
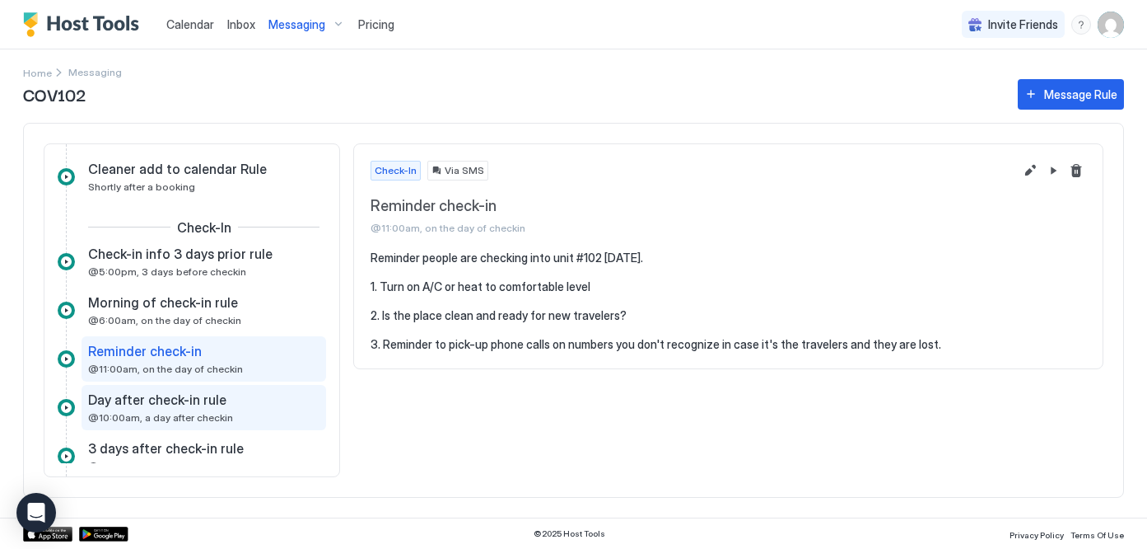
click at [161, 416] on span "@10:00am, a day after checkin" at bounding box center [160, 417] width 145 height 12
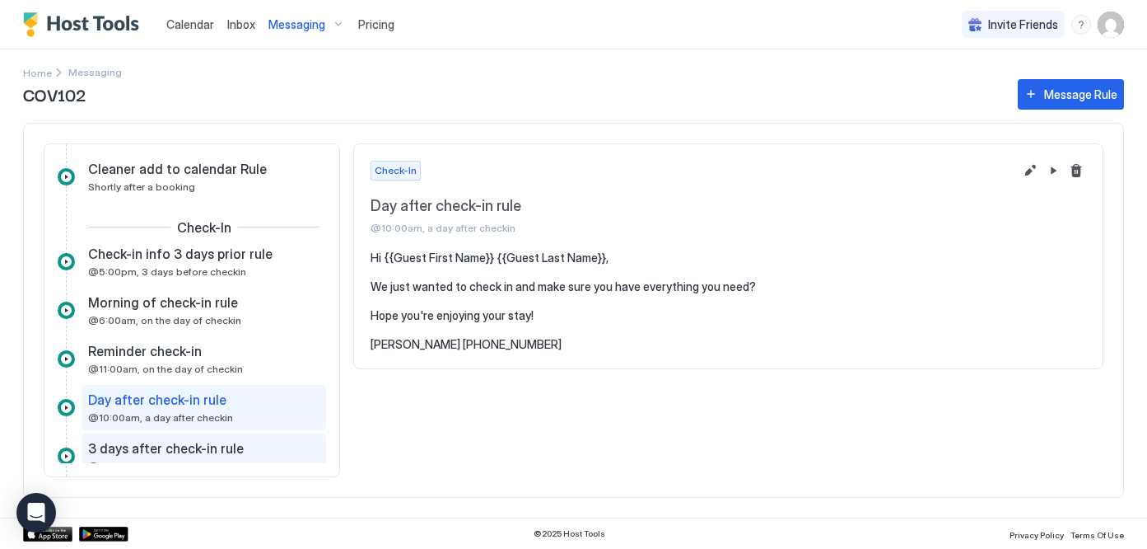
click at [174, 448] on span "3 days after check-in rule" at bounding box center [166, 448] width 156 height 16
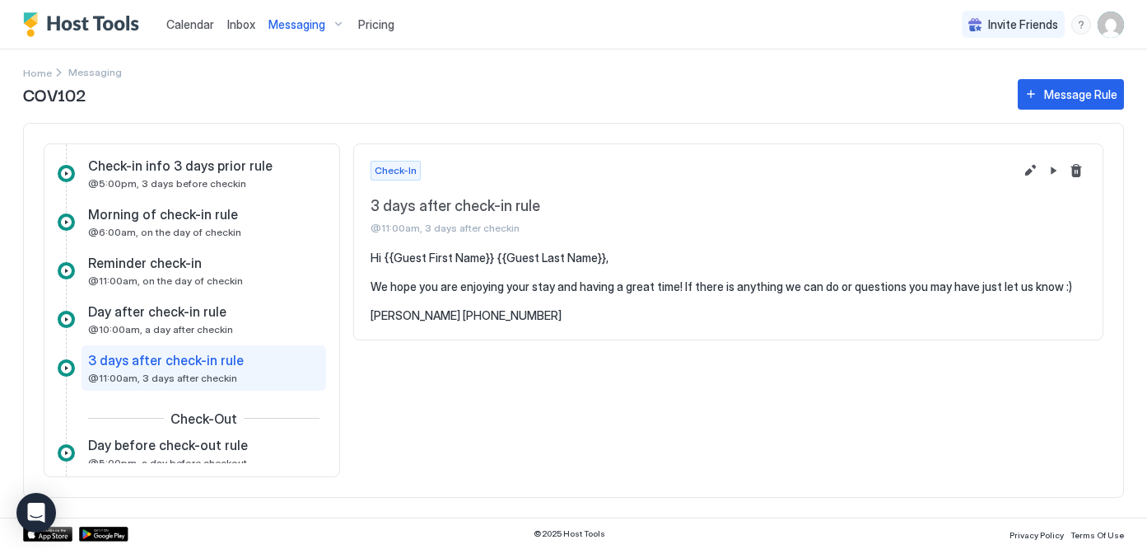
scroll to position [269, 0]
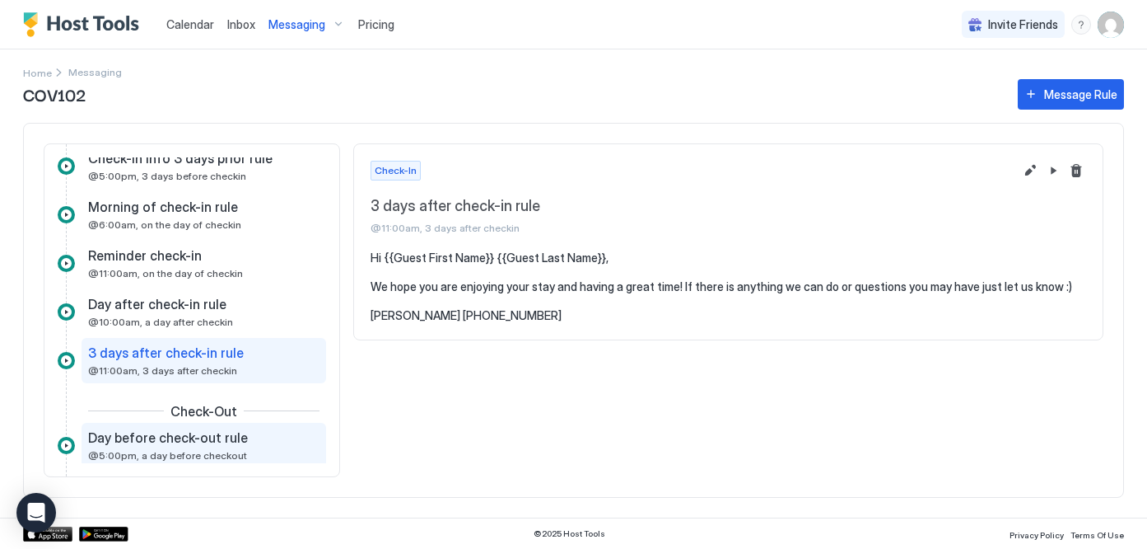
click at [174, 446] on div "Day before check-out rule @5:00pm, a day before checkout" at bounding box center [192, 445] width 208 height 32
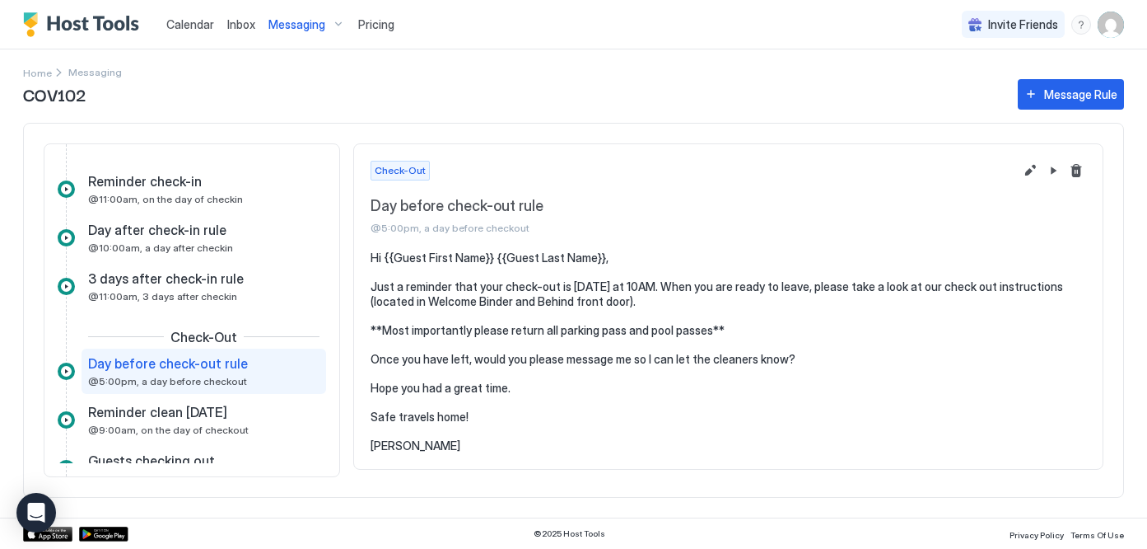
scroll to position [347, 0]
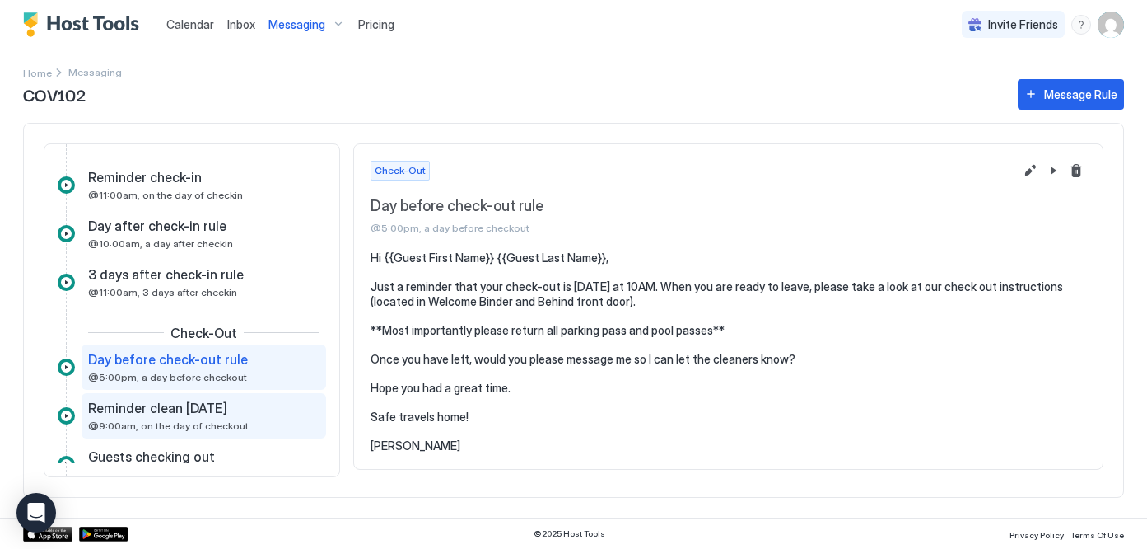
click at [176, 419] on span "@9:00am, on the day of checkout" at bounding box center [168, 425] width 161 height 12
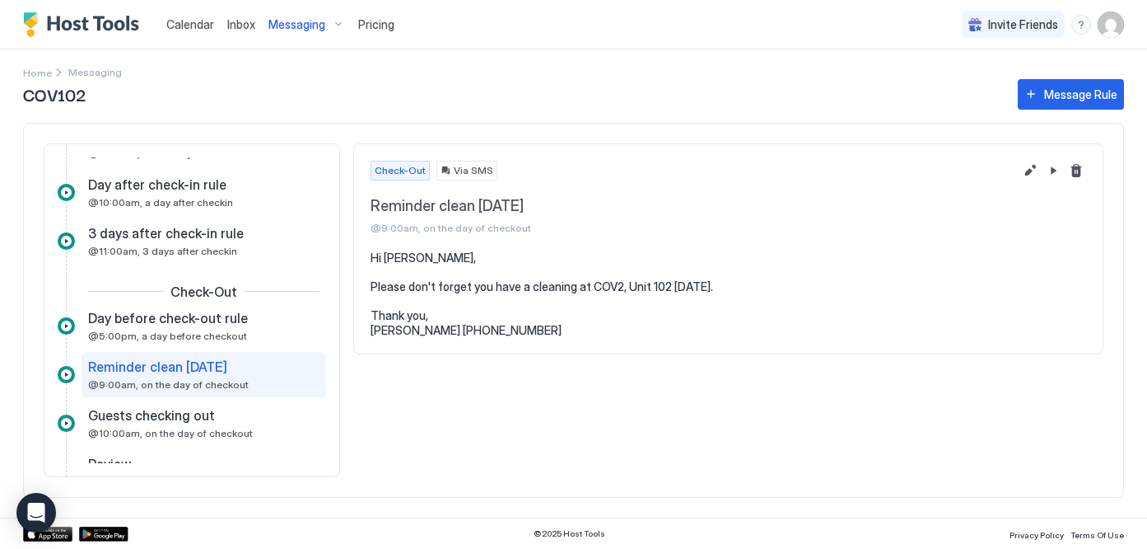
scroll to position [403, 0]
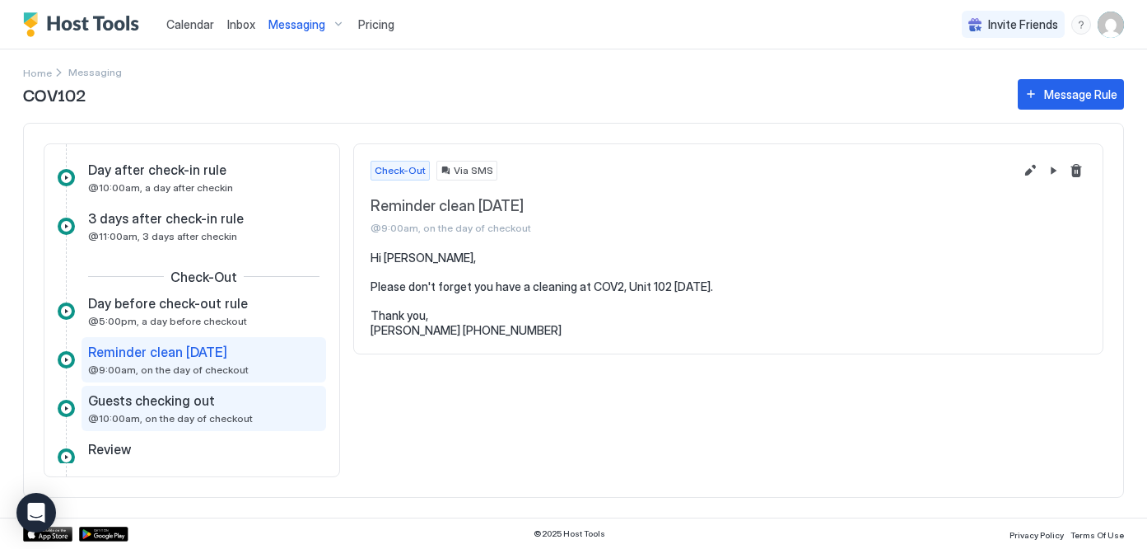
click at [177, 413] on span "@10:00am, on the day of checkout" at bounding box center [170, 418] width 165 height 12
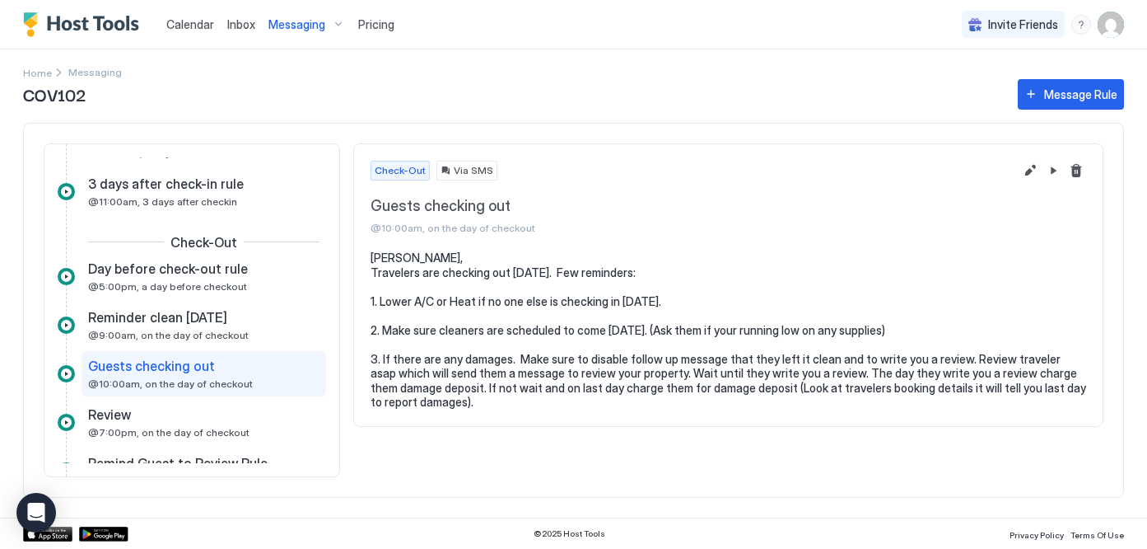
scroll to position [449, 0]
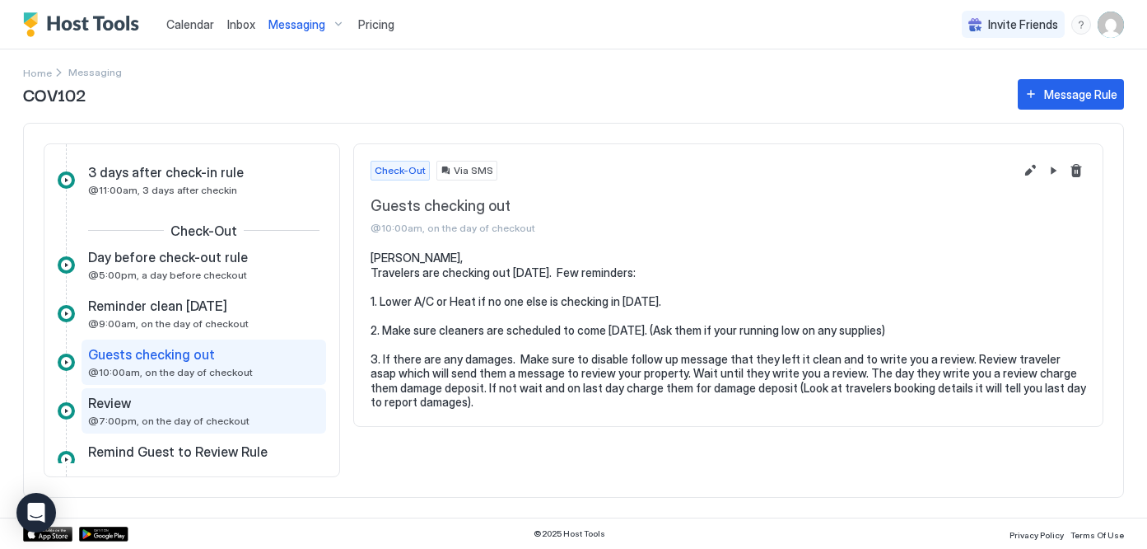
click at [171, 415] on span "@7:00pm, on the day of checkout" at bounding box center [168, 420] width 161 height 12
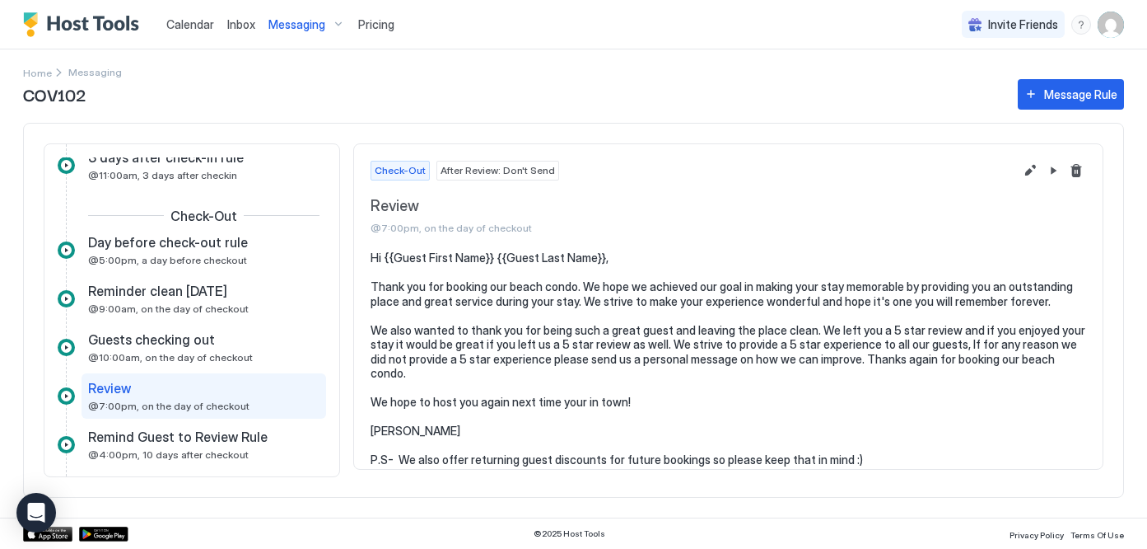
scroll to position [465, 0]
click at [109, 26] on img "Host Tools Logo" at bounding box center [85, 24] width 124 height 25
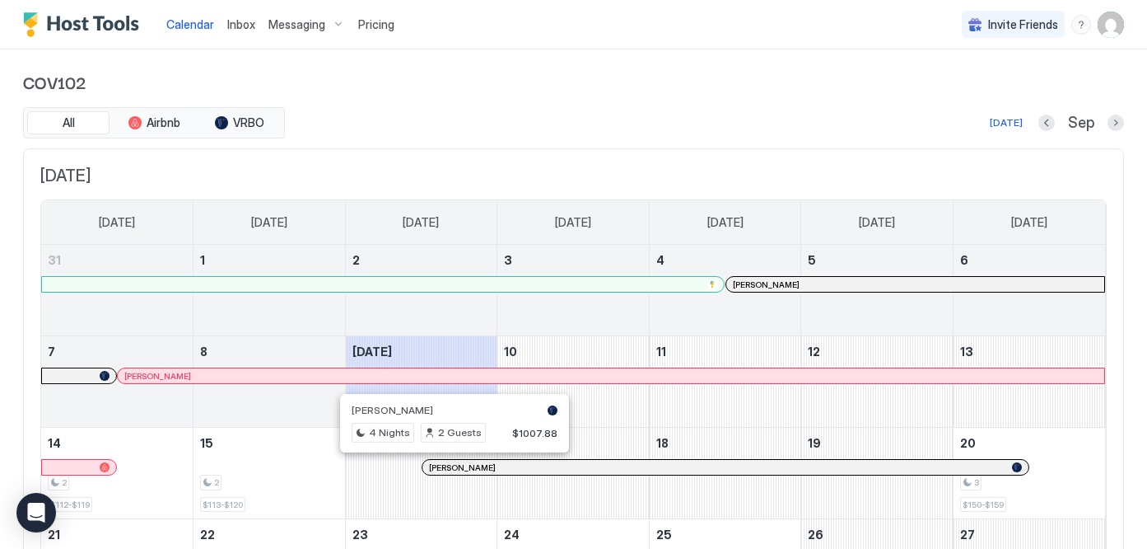
click at [447, 470] on div at bounding box center [447, 466] width 13 height 13
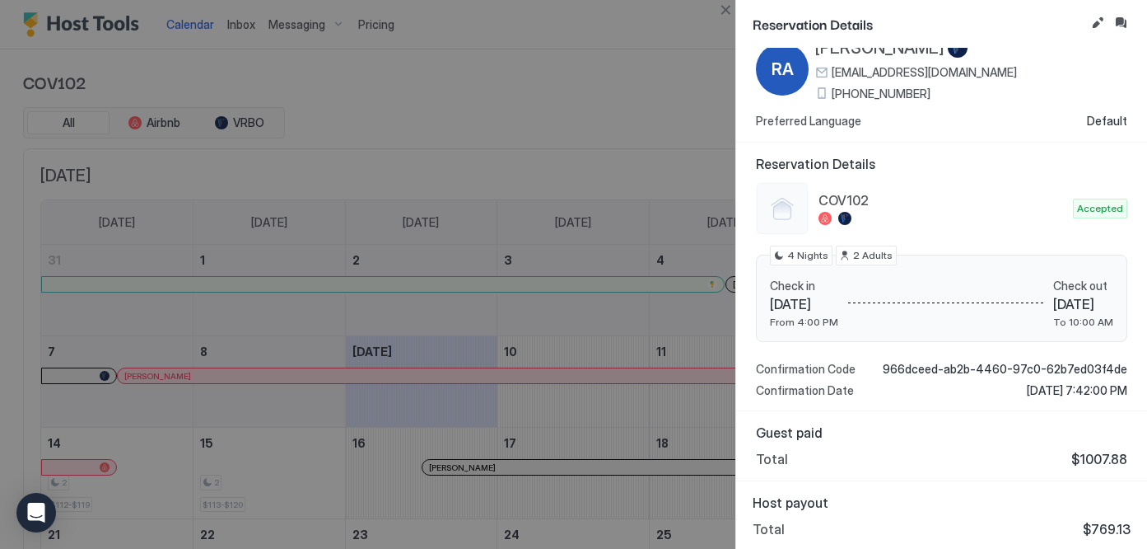
scroll to position [51, 0]
click at [666, 377] on div at bounding box center [573, 274] width 1147 height 549
click at [539, 369] on div at bounding box center [573, 274] width 1147 height 549
click at [381, 213] on div at bounding box center [573, 274] width 1147 height 549
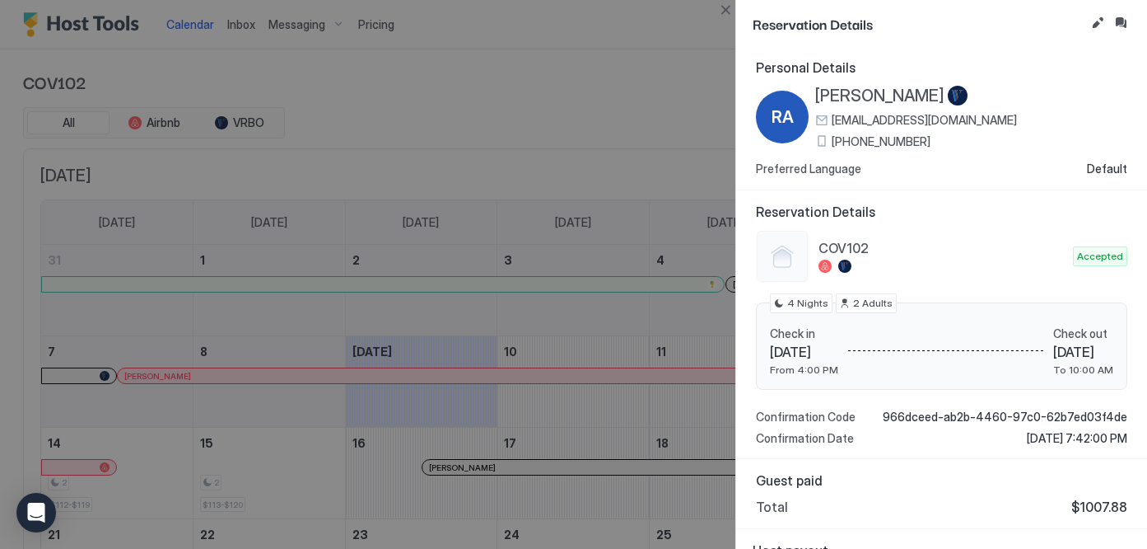
scroll to position [0, 0]
click at [714, 95] on div at bounding box center [573, 274] width 1147 height 549
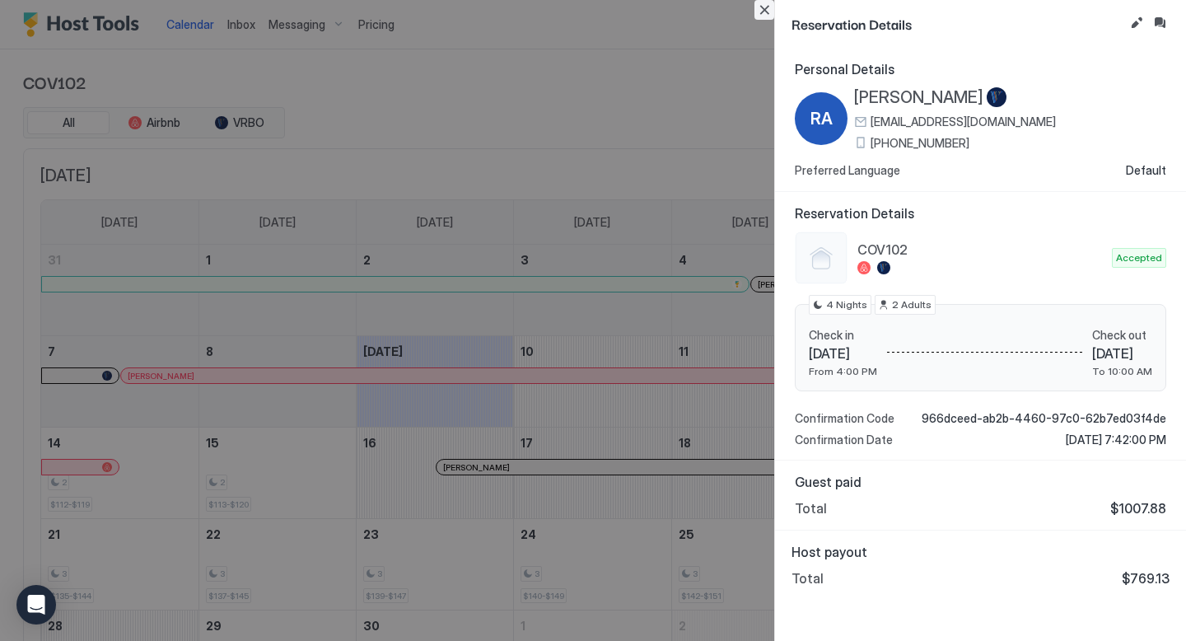
click at [760, 9] on button "Close" at bounding box center [764, 10] width 20 height 20
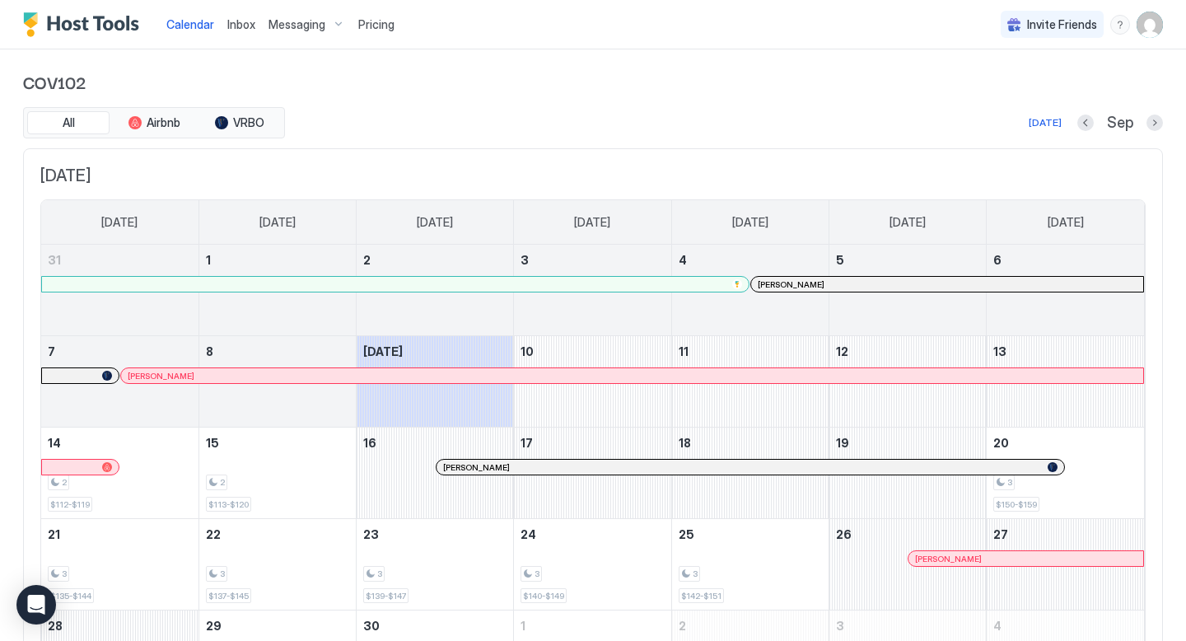
click at [424, 371] on div at bounding box center [424, 375] width 13 height 13
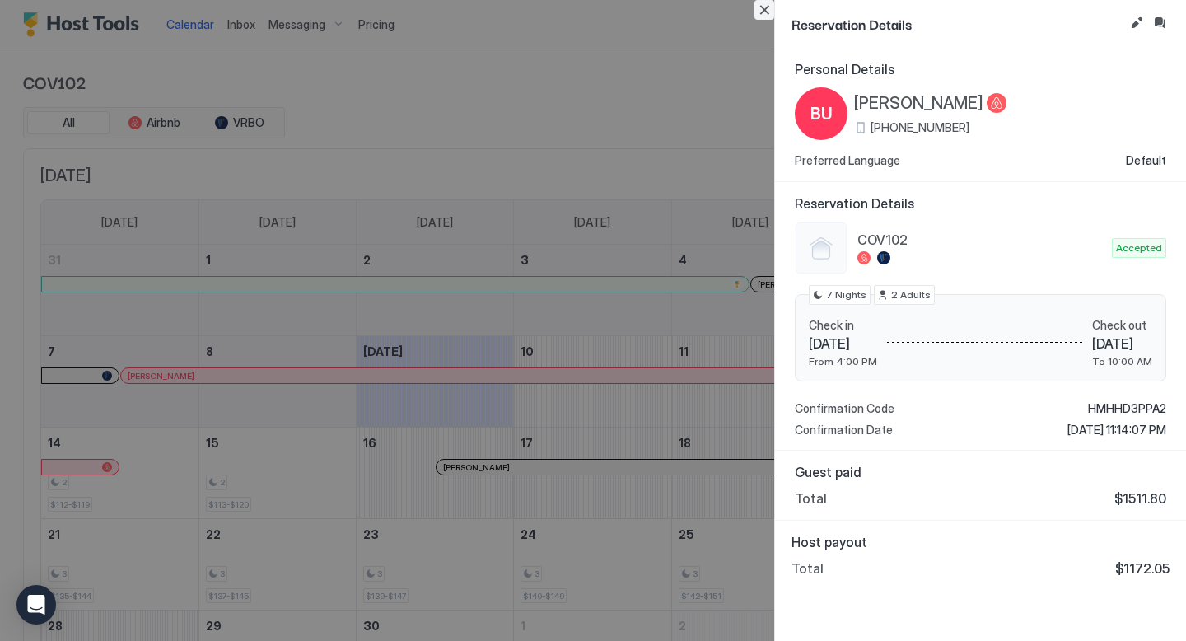
click at [767, 9] on button "Close" at bounding box center [764, 10] width 20 height 20
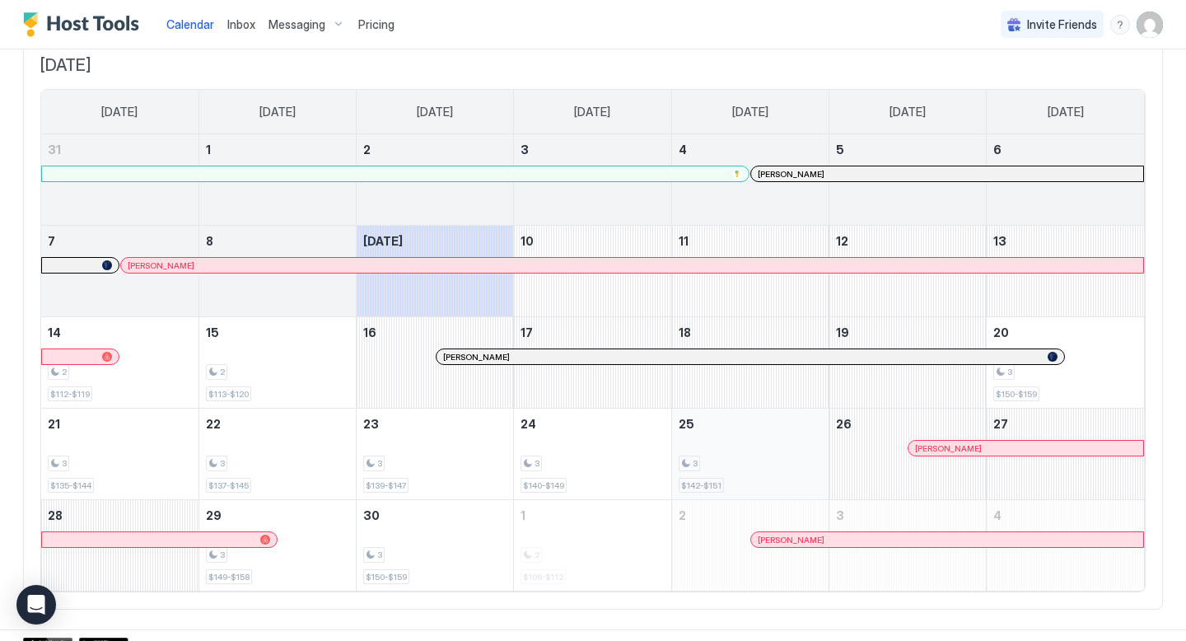
scroll to position [128, 0]
